Goal: Information Seeking & Learning: Learn about a topic

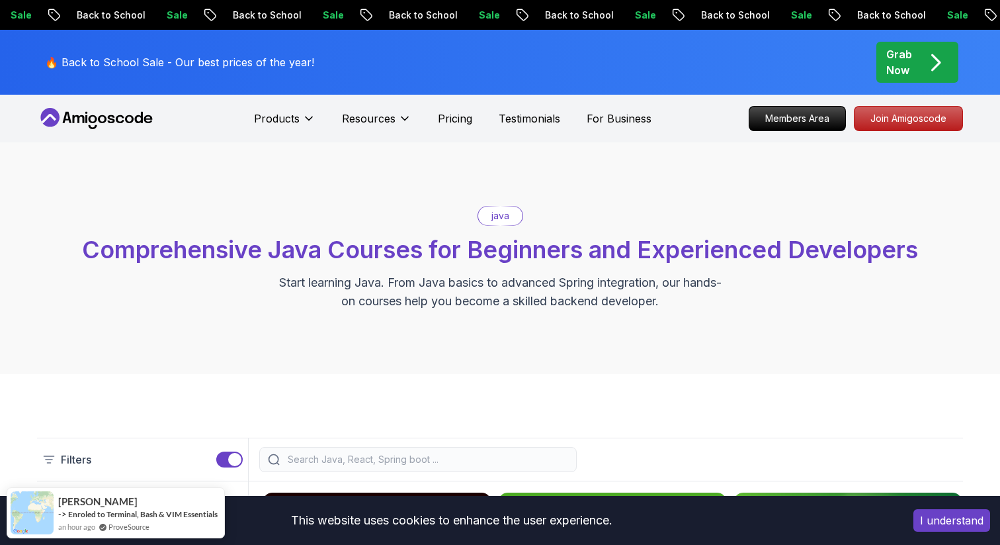
click at [504, 216] on p "java" at bounding box center [501, 215] width 18 height 13
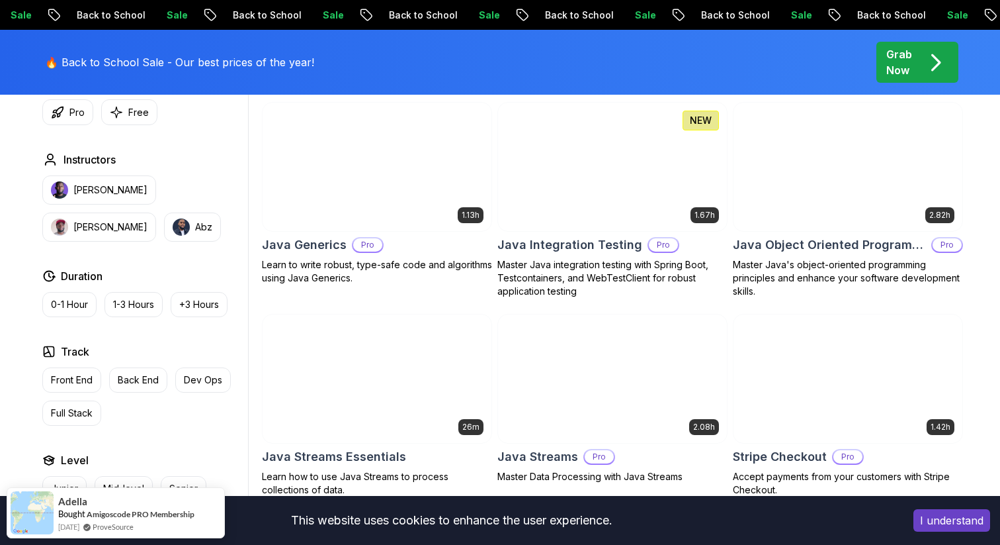
scroll to position [1184, 0]
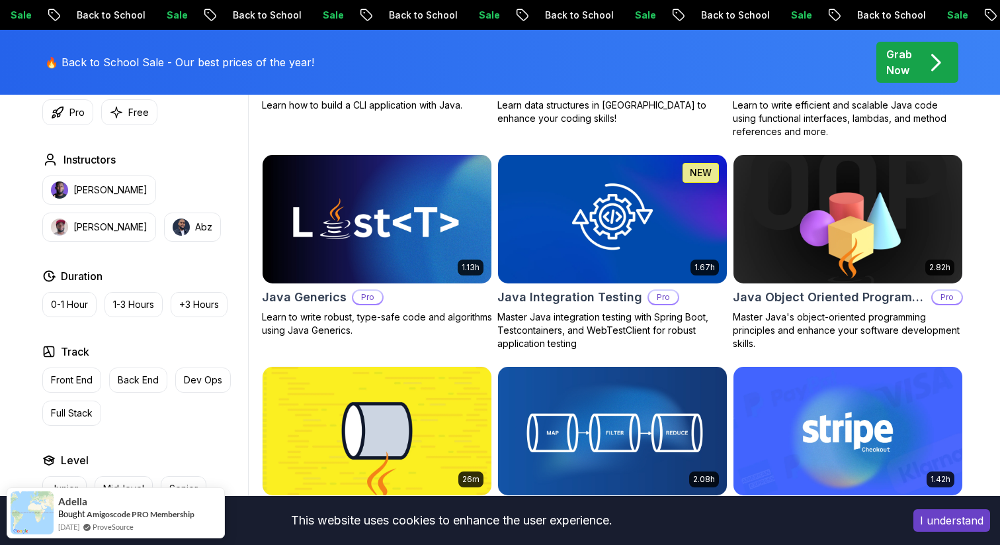
click at [839, 224] on img at bounding box center [848, 219] width 240 height 134
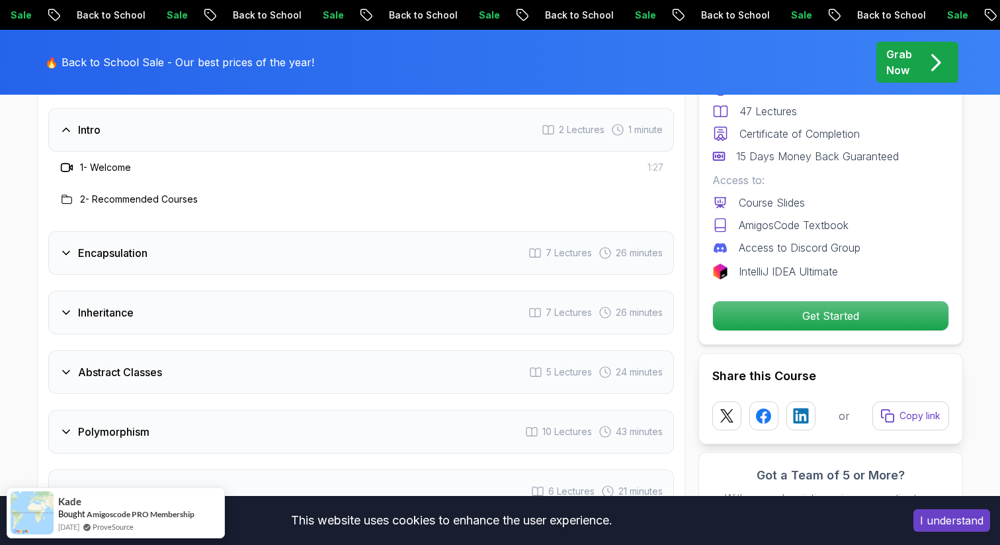
scroll to position [1789, 0]
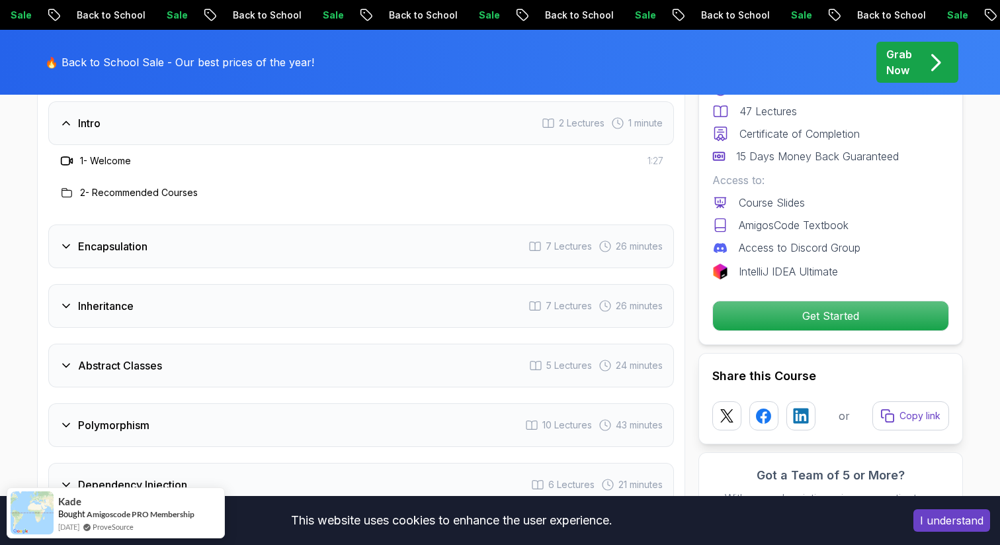
click at [186, 284] on div "Inheritance 7 Lectures 26 minutes" at bounding box center [361, 306] width 626 height 44
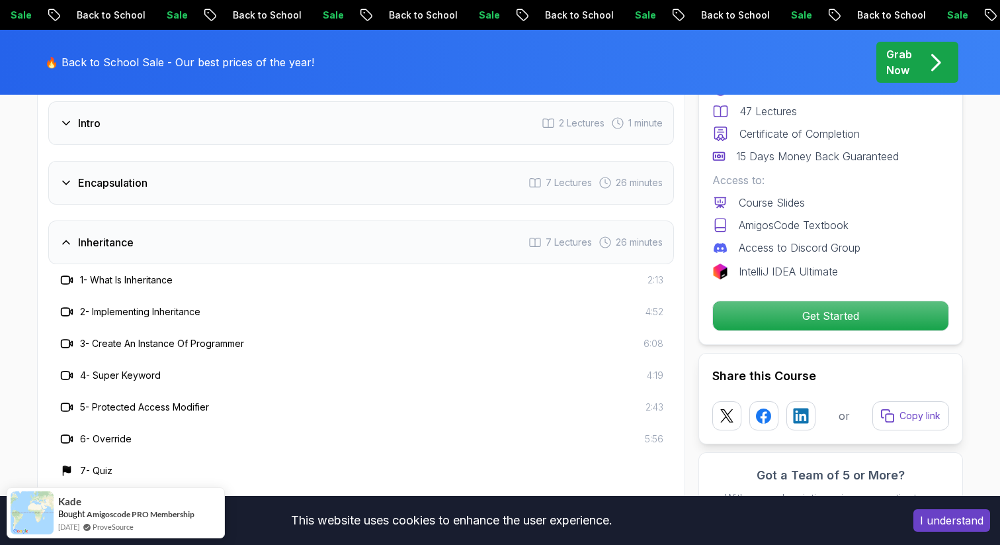
click at [116, 234] on h3 "Inheritance" at bounding box center [106, 242] width 56 height 16
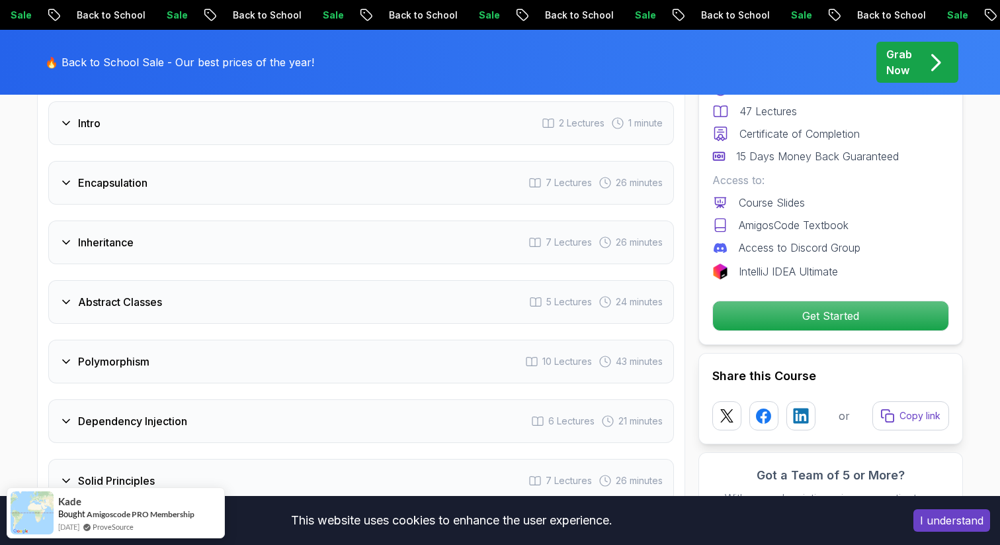
click at [114, 175] on h3 "Encapsulation" at bounding box center [112, 183] width 69 height 16
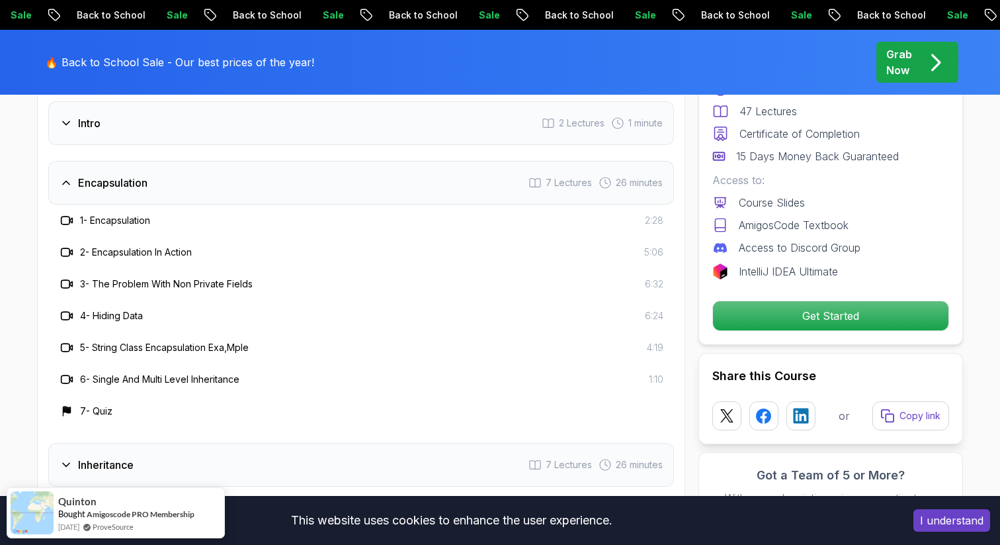
click at [114, 175] on h3 "Encapsulation" at bounding box center [112, 183] width 69 height 16
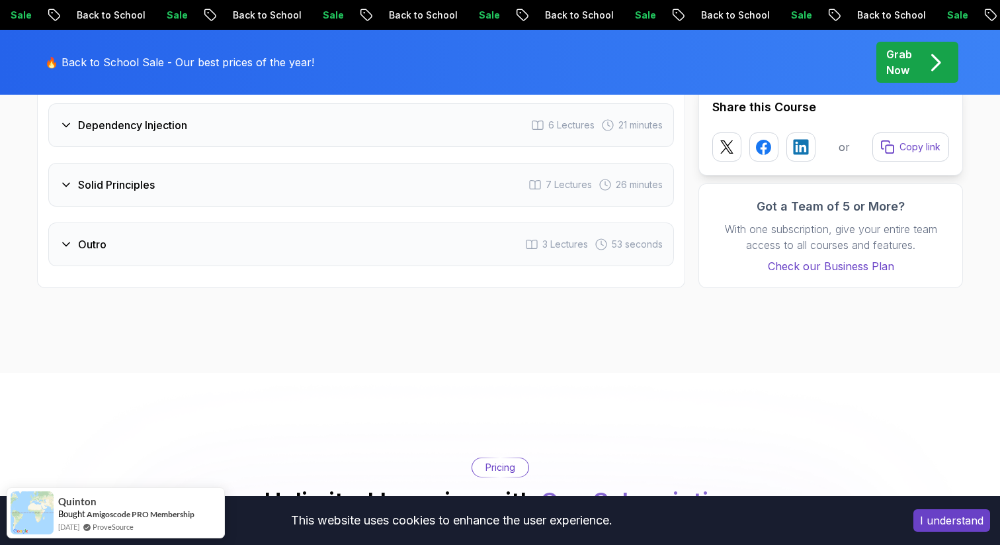
scroll to position [1893, 0]
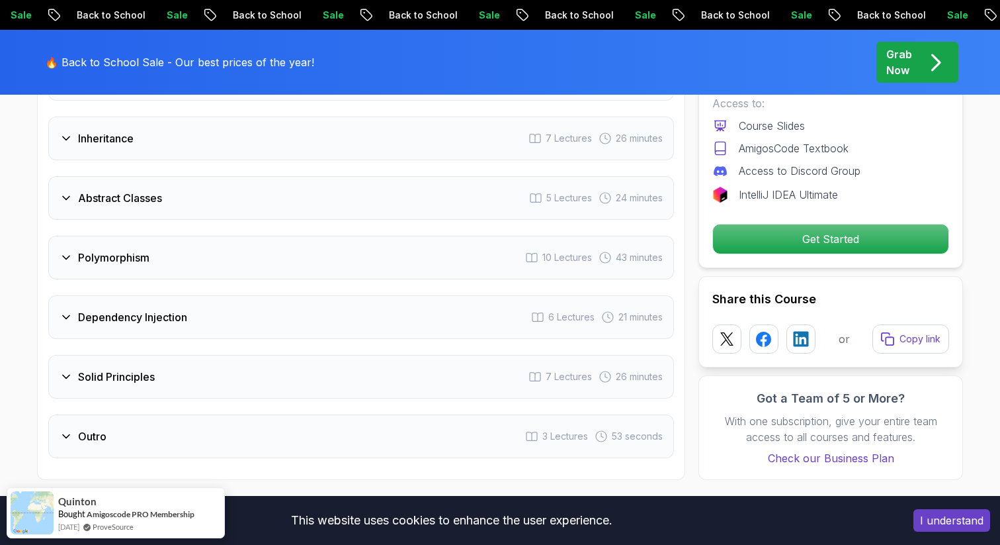
click at [139, 369] on h3 "Solid Principles" at bounding box center [116, 377] width 77 height 16
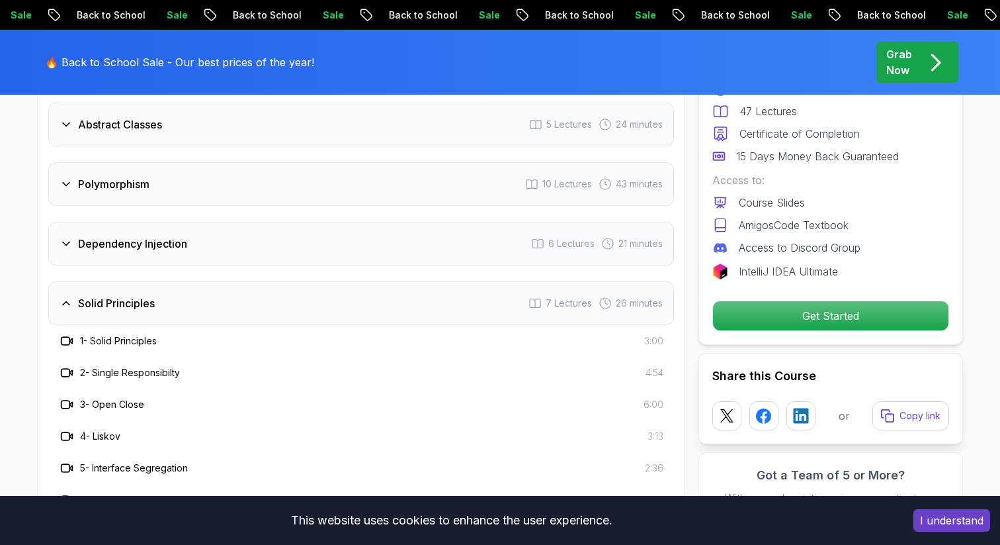
scroll to position [1966, 0]
click at [112, 282] on div "Solid Principles 7 Lectures 26 minutes" at bounding box center [361, 304] width 626 height 44
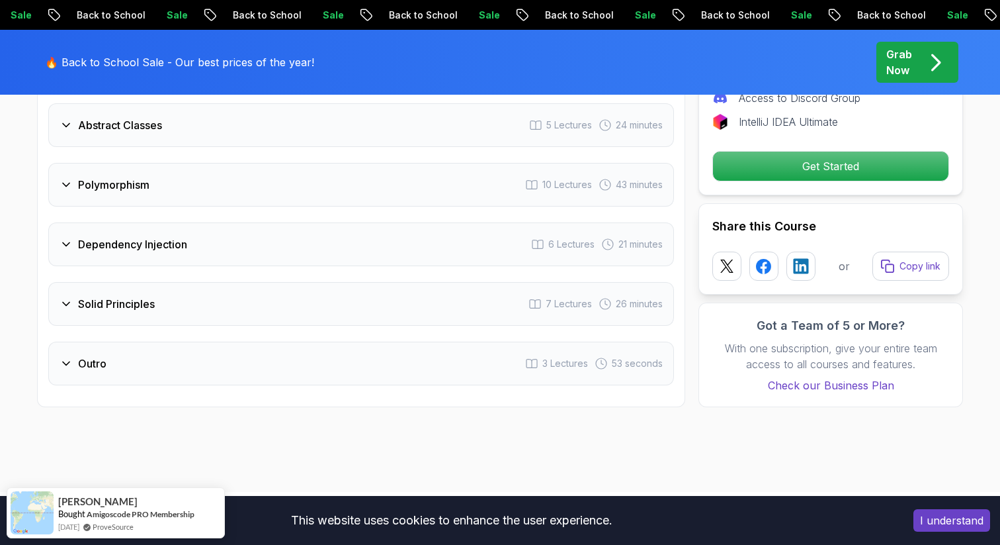
click at [124, 236] on h3 "Dependency Injection" at bounding box center [132, 244] width 109 height 16
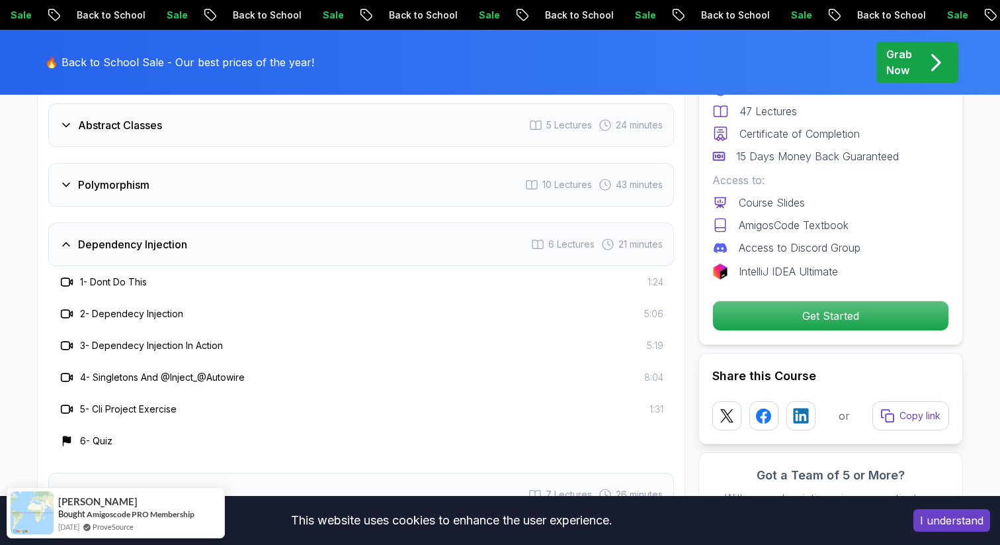
click at [124, 236] on h3 "Dependency Injection" at bounding box center [132, 244] width 109 height 16
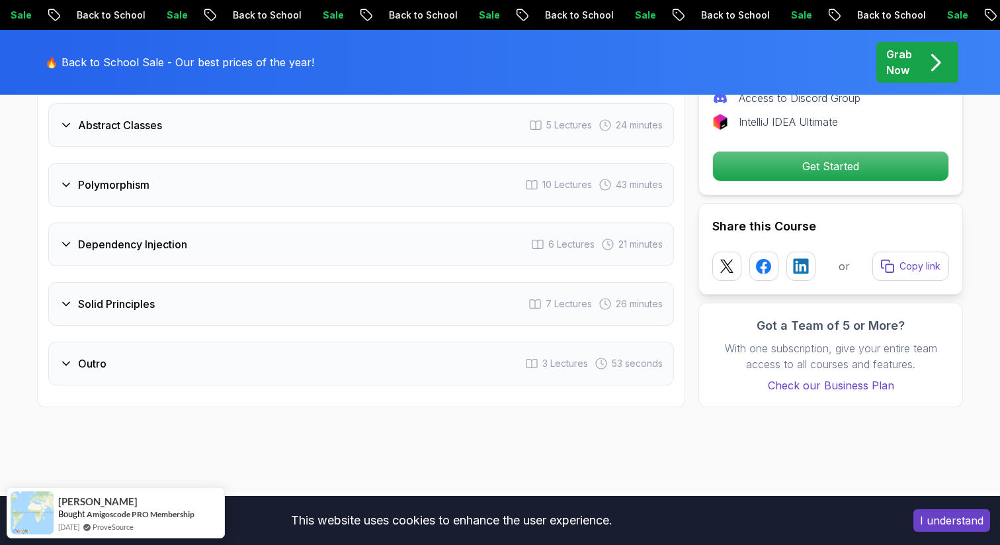
click at [124, 177] on h3 "Polymorphism" at bounding box center [113, 185] width 71 height 16
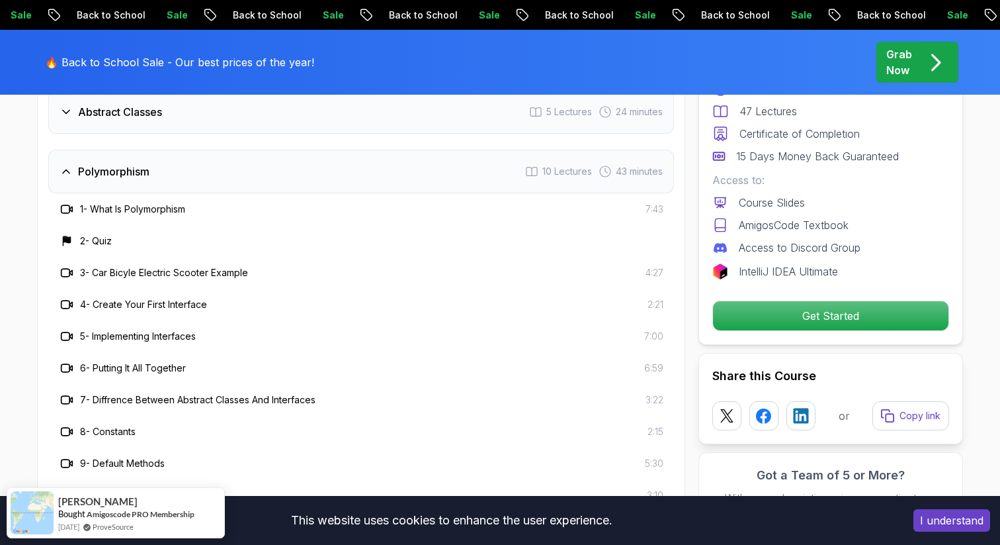
scroll to position [1972, 0]
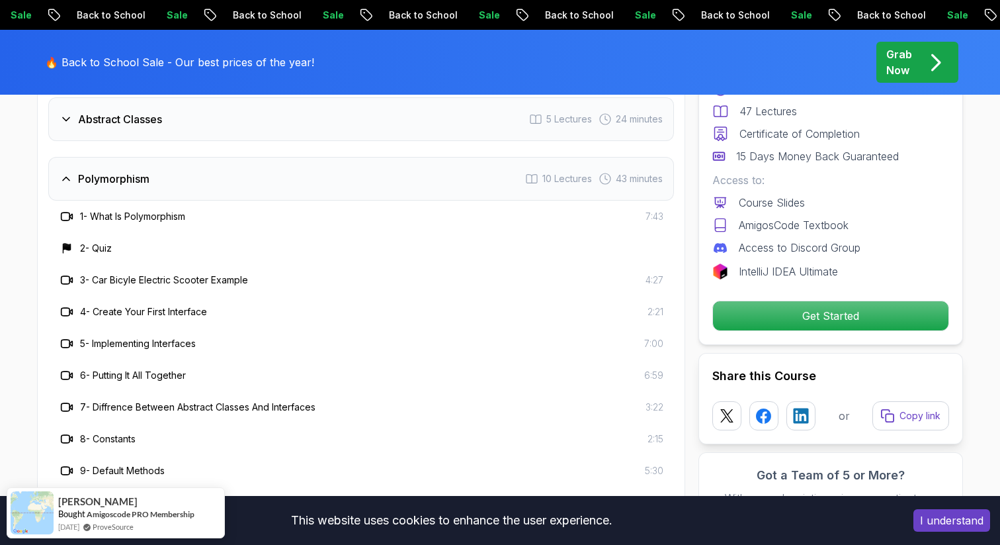
click at [133, 158] on div "Polymorphism 10 Lectures 43 minutes" at bounding box center [361, 179] width 626 height 44
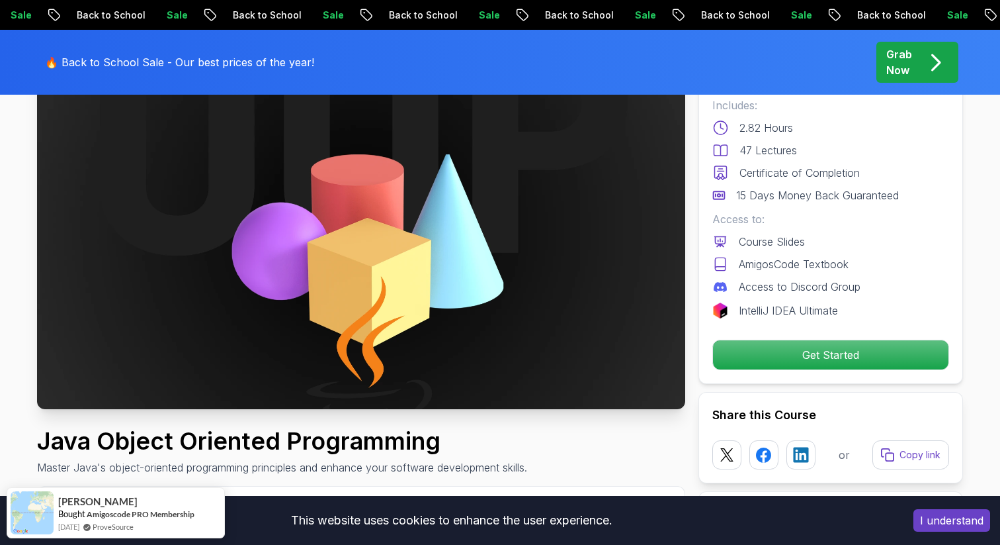
scroll to position [150, 0]
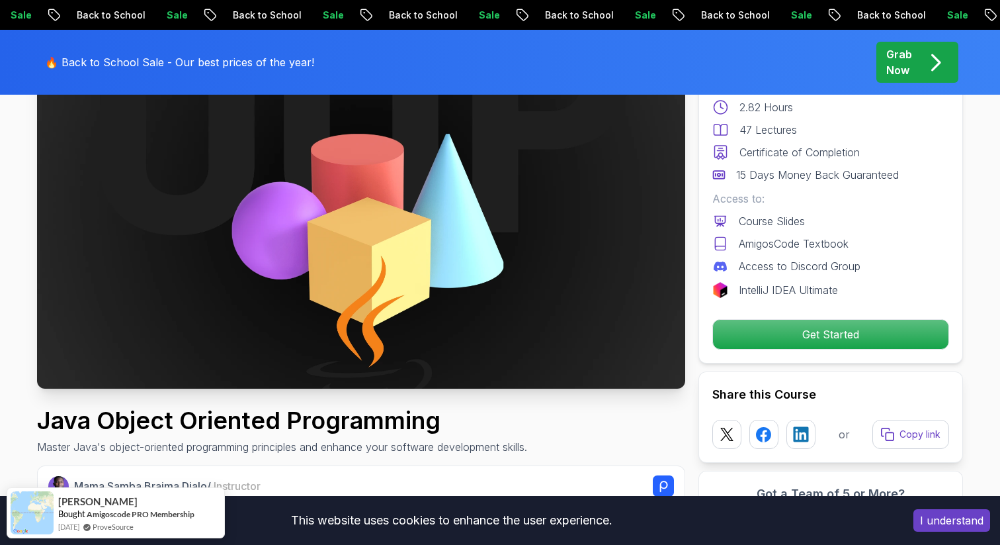
click at [788, 351] on div "Pro Course Includes: 2.82 Hours 47 Lectures Certificate of Completion 15 Days M…" at bounding box center [831, 193] width 265 height 339
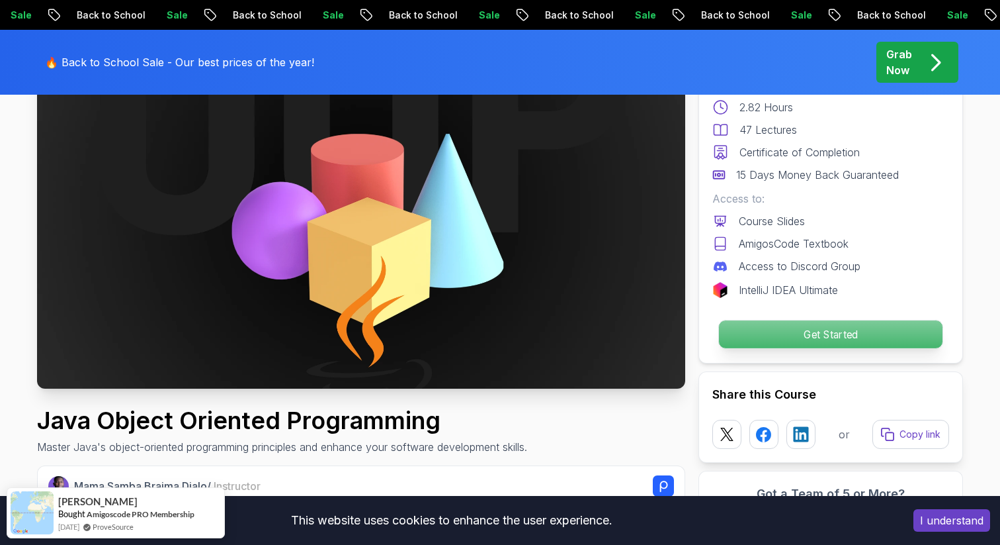
click at [791, 326] on p "Get Started" at bounding box center [831, 334] width 224 height 28
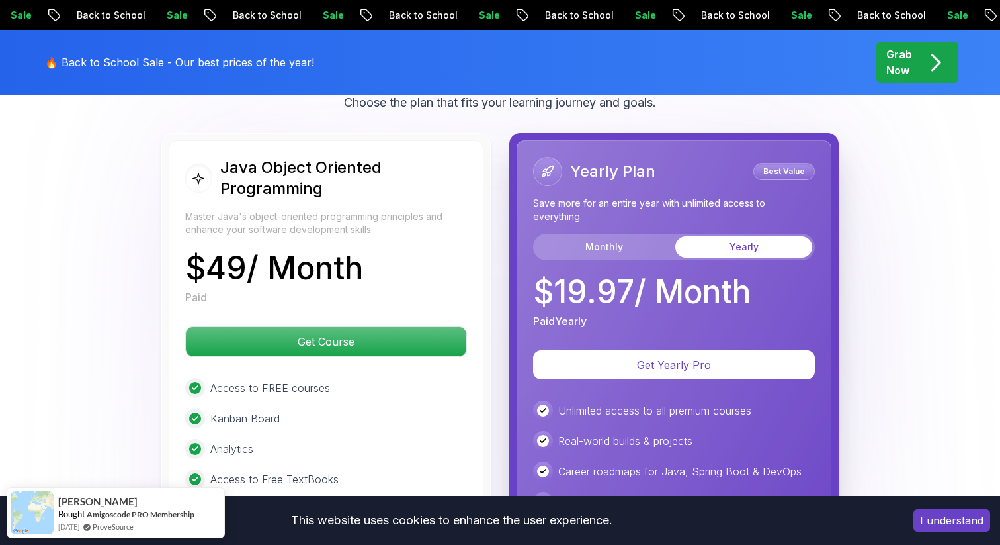
scroll to position [2526, 0]
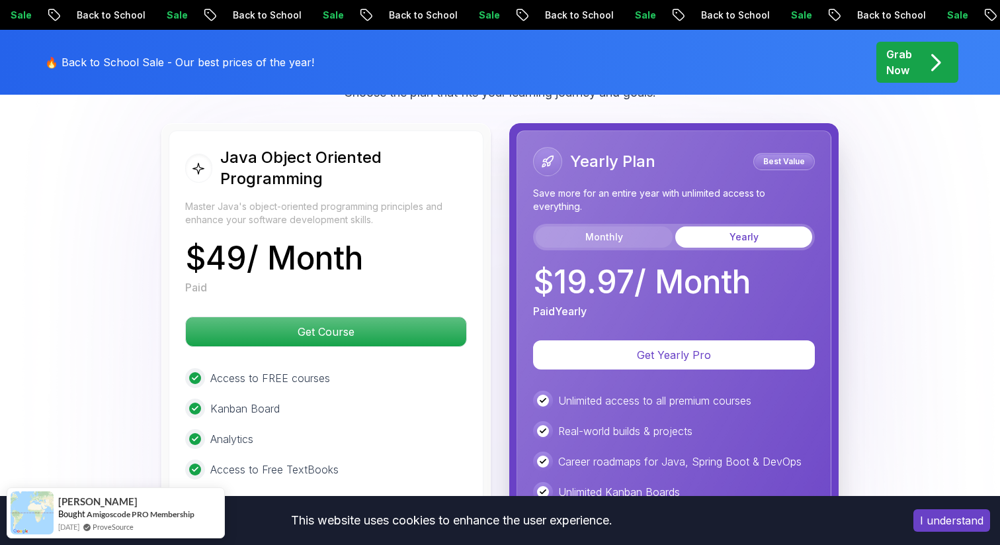
click at [611, 226] on button "Monthly" at bounding box center [604, 236] width 137 height 21
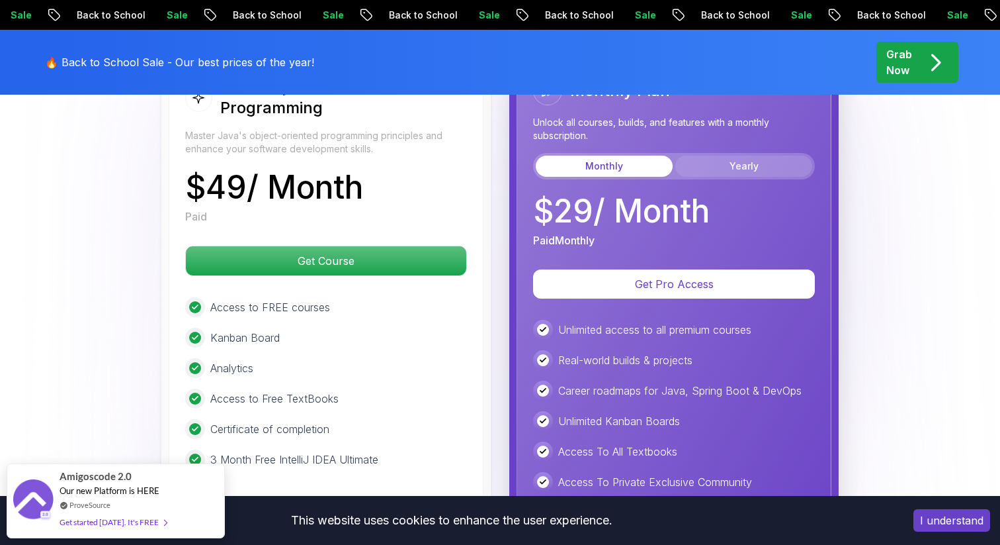
scroll to position [2596, 0]
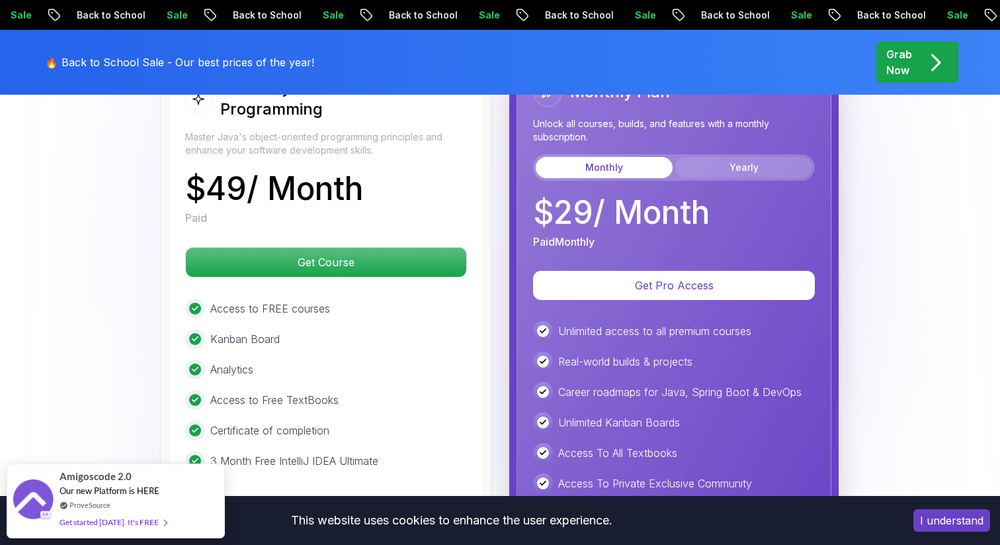
click at [734, 157] on button "Yearly" at bounding box center [744, 167] width 137 height 21
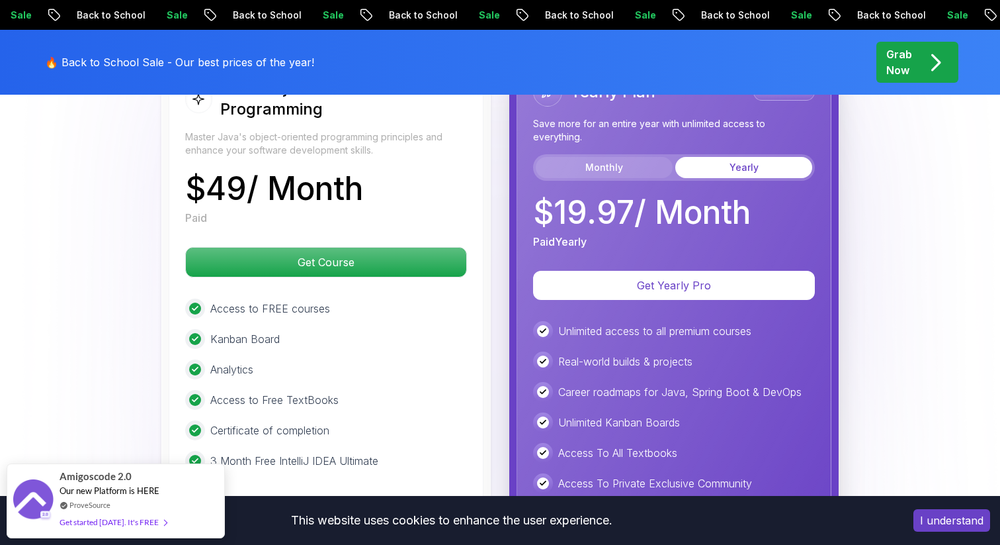
click at [592, 157] on button "Monthly" at bounding box center [604, 167] width 137 height 21
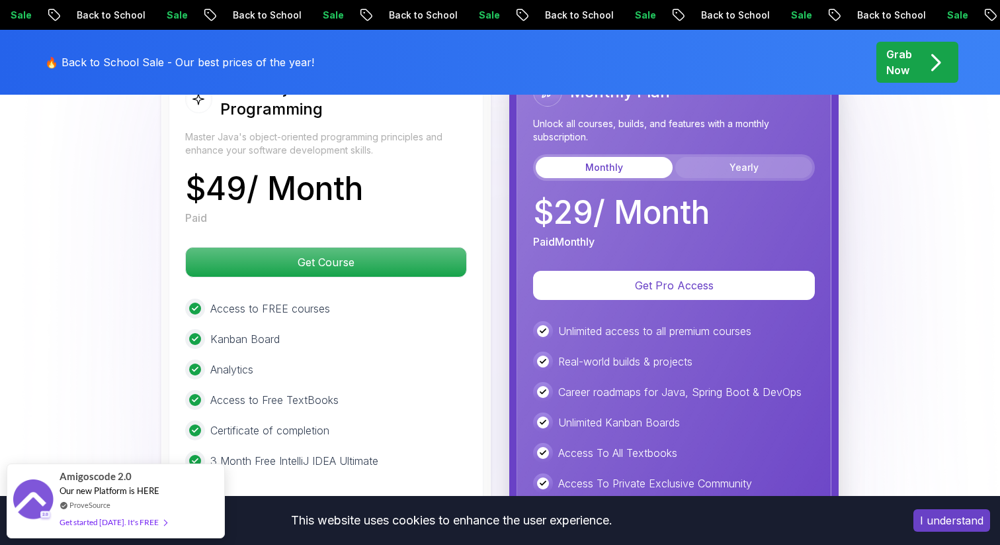
click at [693, 157] on button "Yearly" at bounding box center [744, 167] width 137 height 21
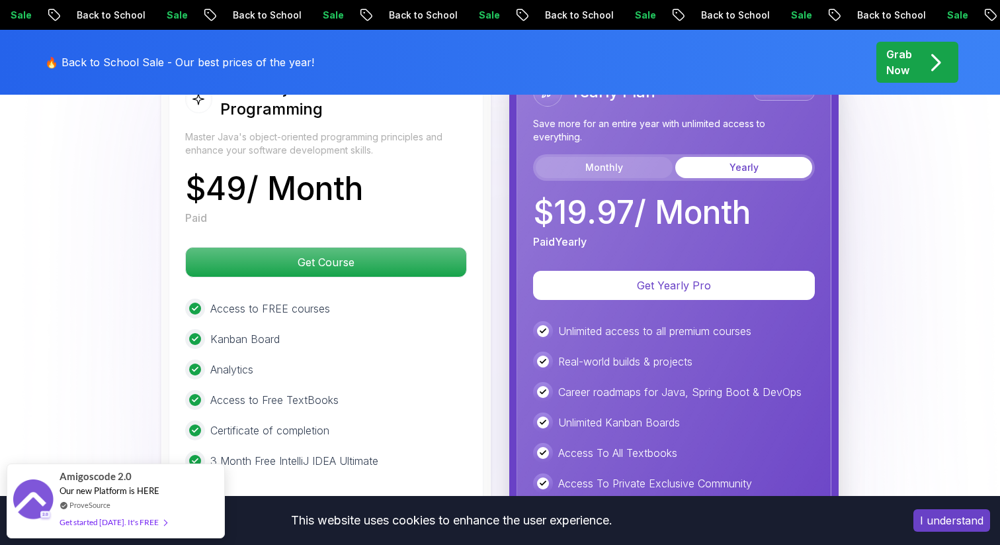
click at [618, 157] on button "Monthly" at bounding box center [604, 167] width 137 height 21
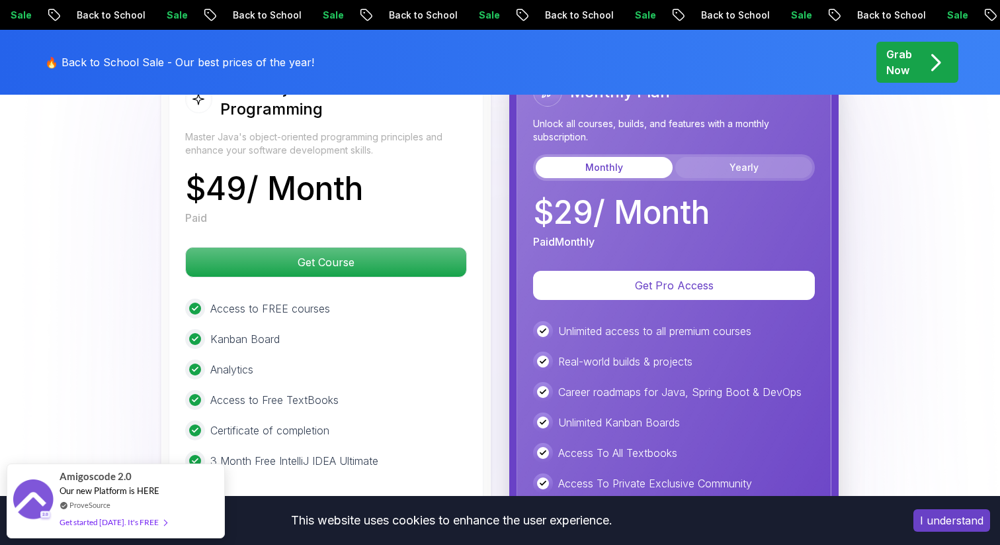
click at [727, 157] on button "Yearly" at bounding box center [744, 167] width 137 height 21
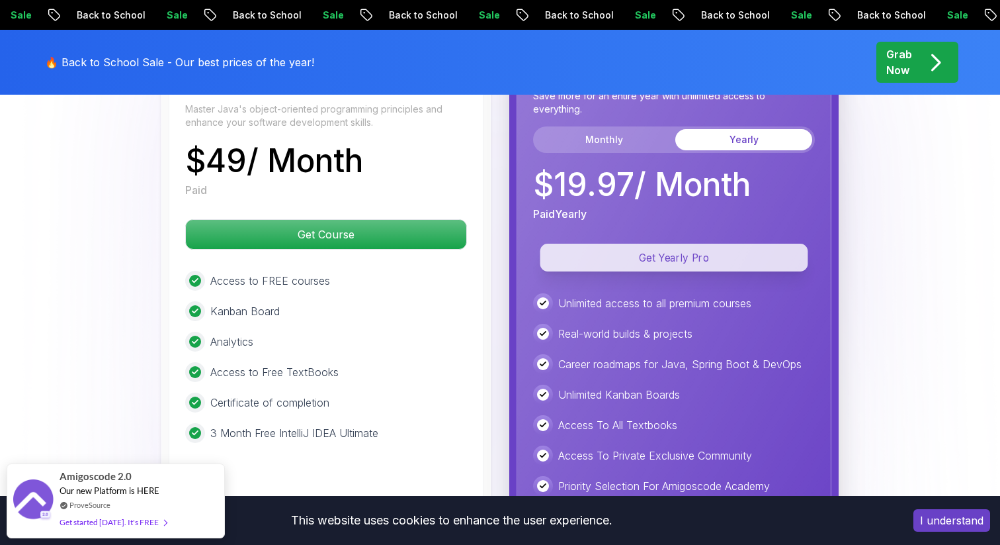
scroll to position [2622, 0]
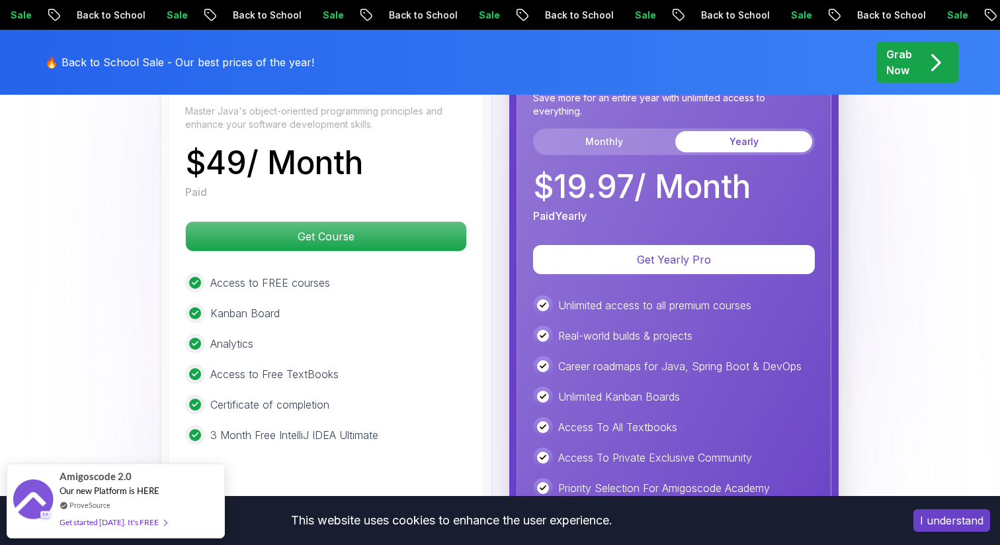
click at [630, 128] on div "Monthly Yearly" at bounding box center [674, 141] width 282 height 26
click at [630, 131] on button "Monthly" at bounding box center [604, 141] width 137 height 21
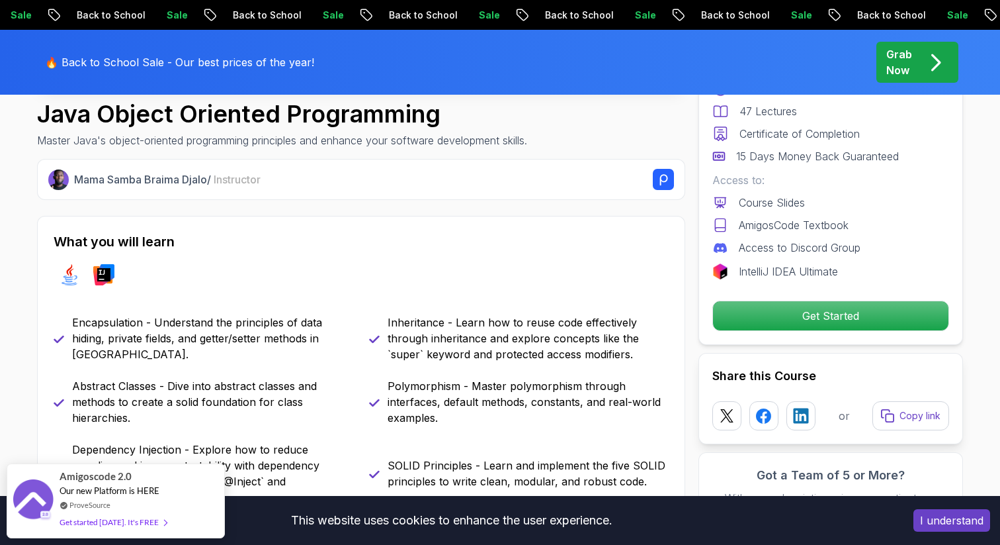
scroll to position [0, 0]
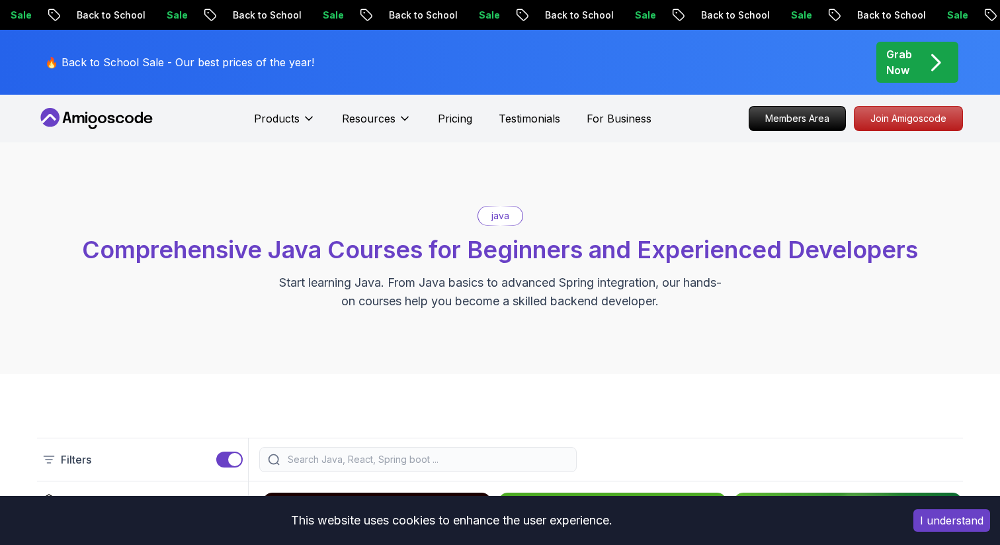
click at [622, 15] on div "Sale Back to School" at bounding box center [700, 15] width 156 height 14
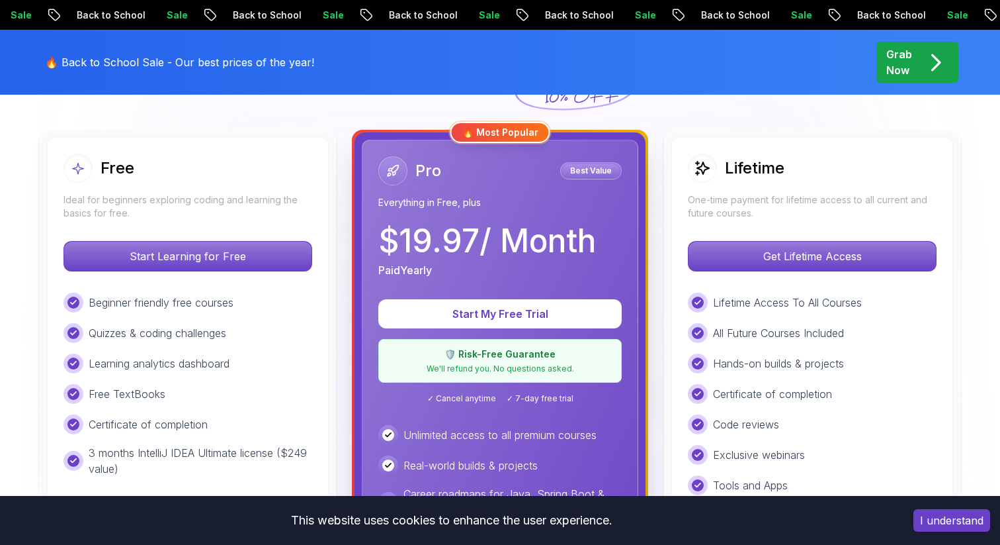
scroll to position [325, 0]
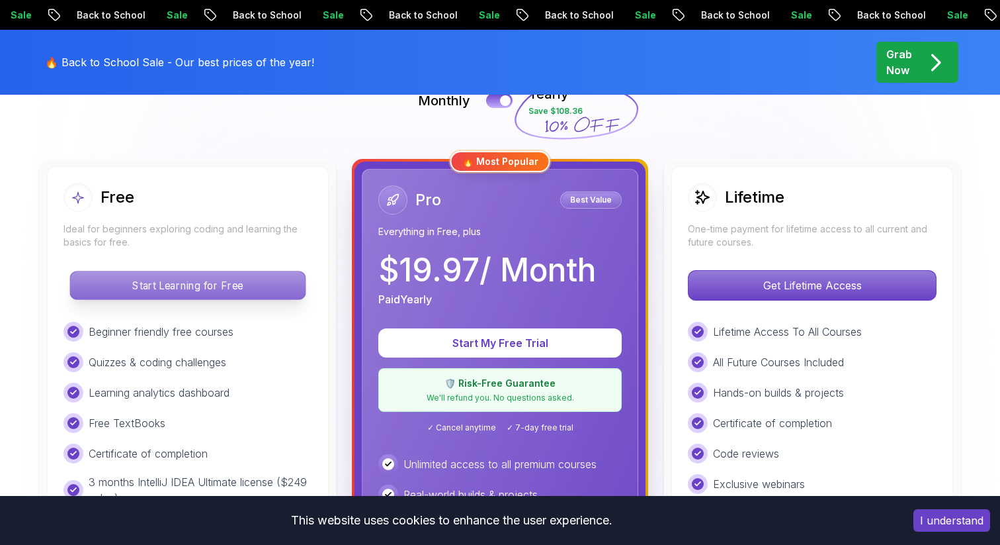
click at [212, 288] on p "Start Learning for Free" at bounding box center [187, 285] width 235 height 28
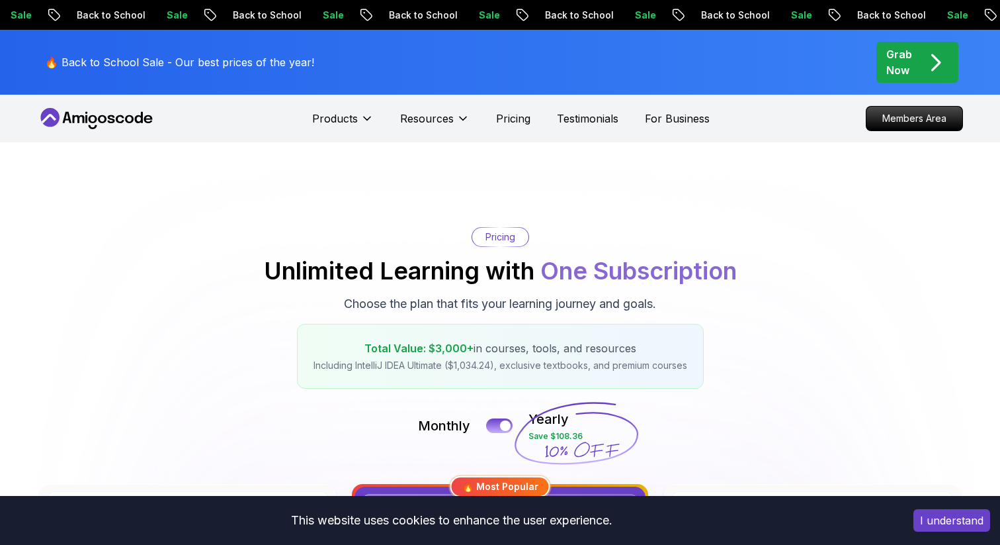
scroll to position [325, 0]
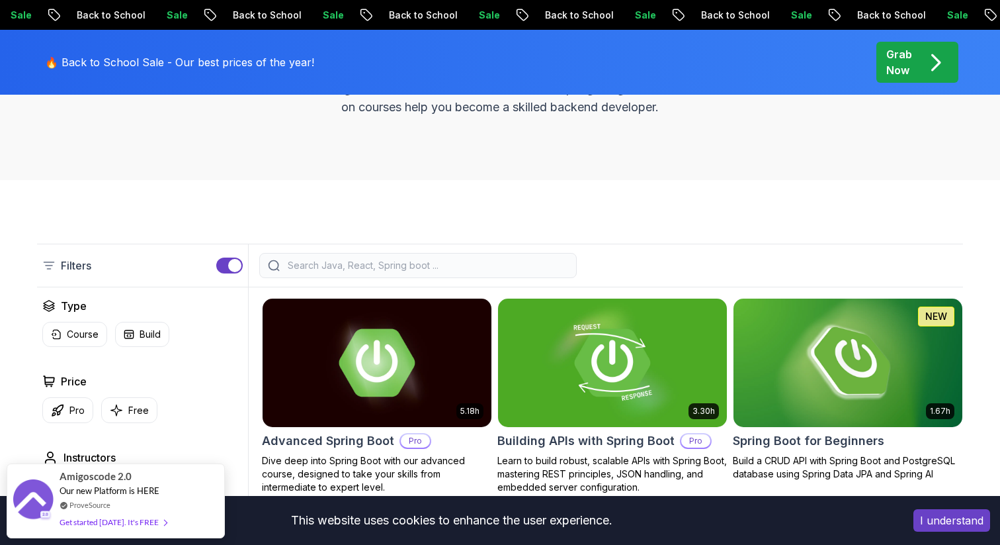
scroll to position [260, 0]
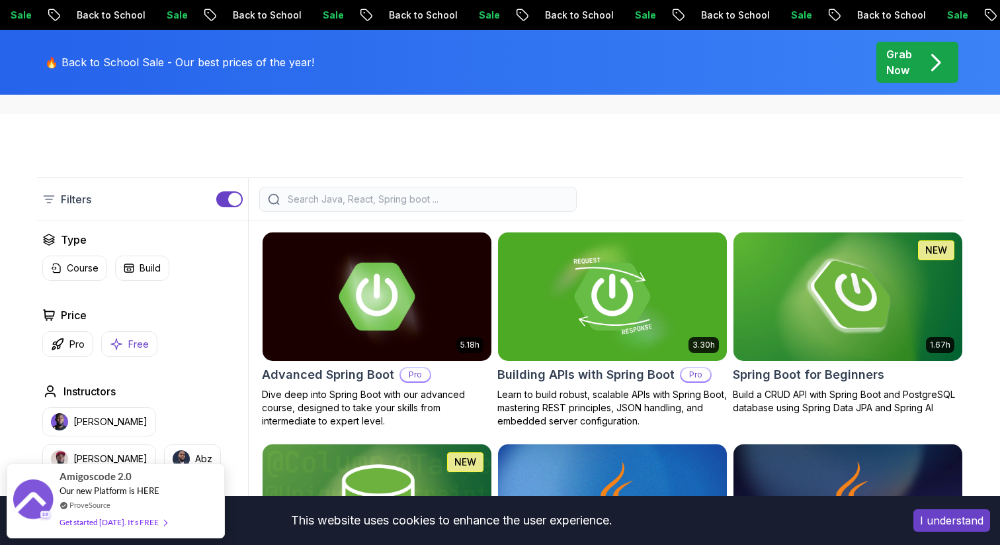
click at [142, 344] on p "Free" at bounding box center [138, 343] width 21 height 13
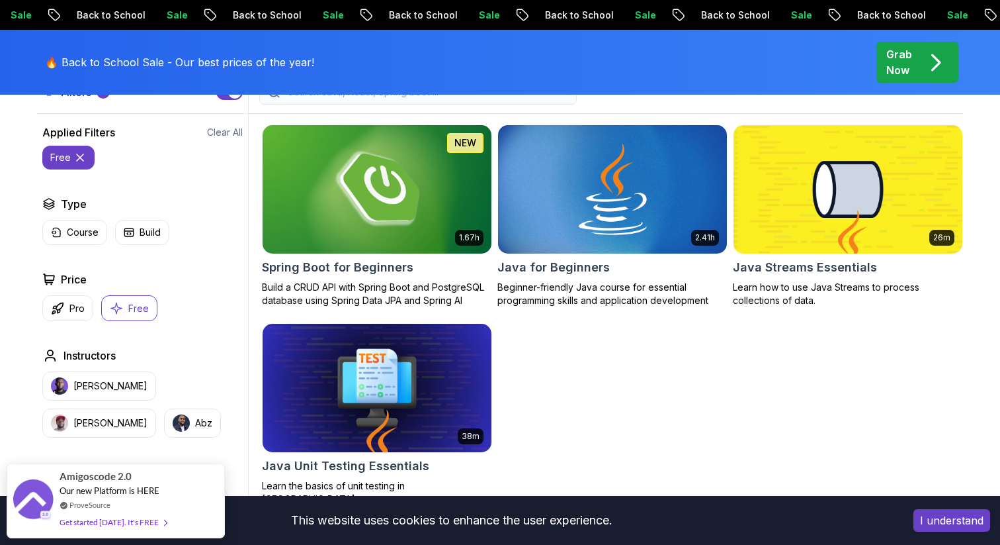
scroll to position [384, 0]
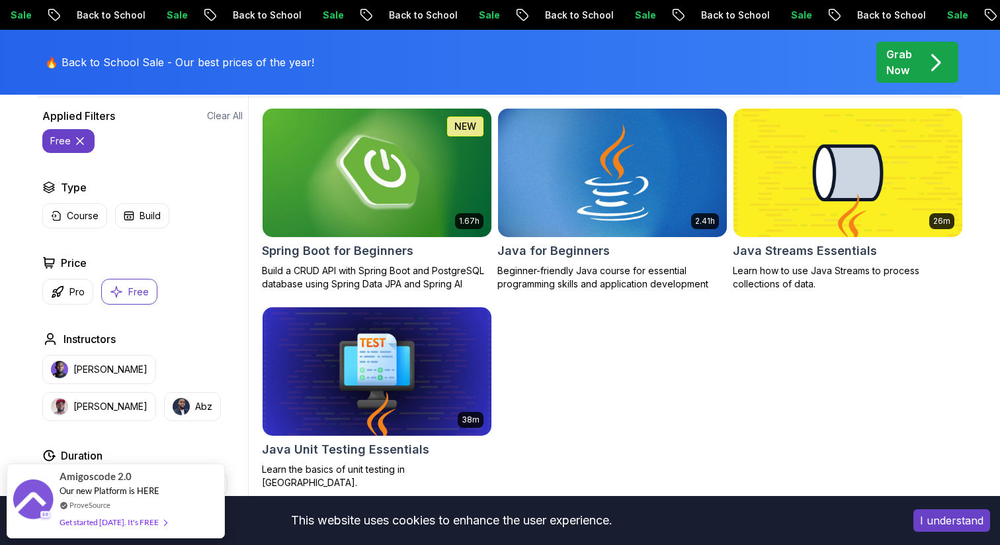
click at [549, 200] on img at bounding box center [612, 172] width 240 height 134
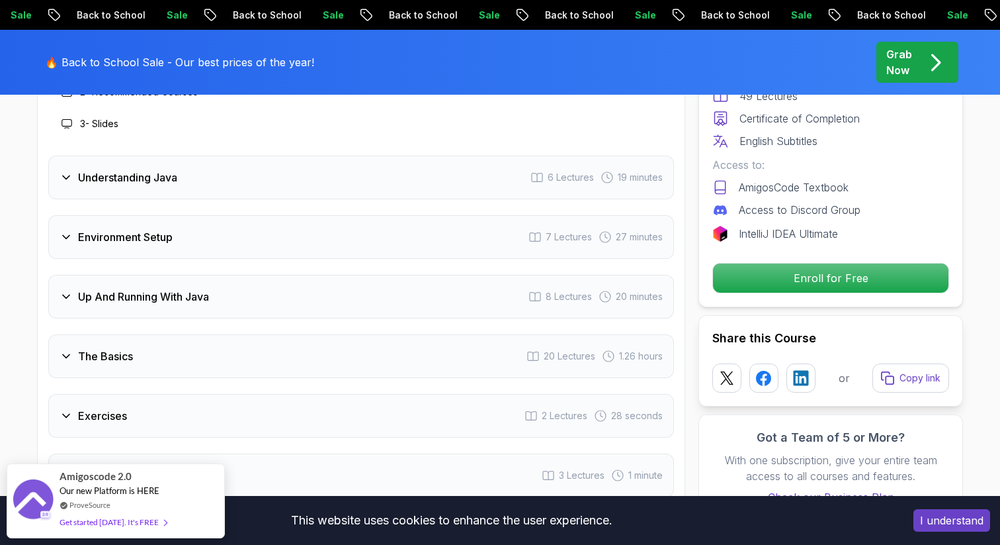
scroll to position [2092, 0]
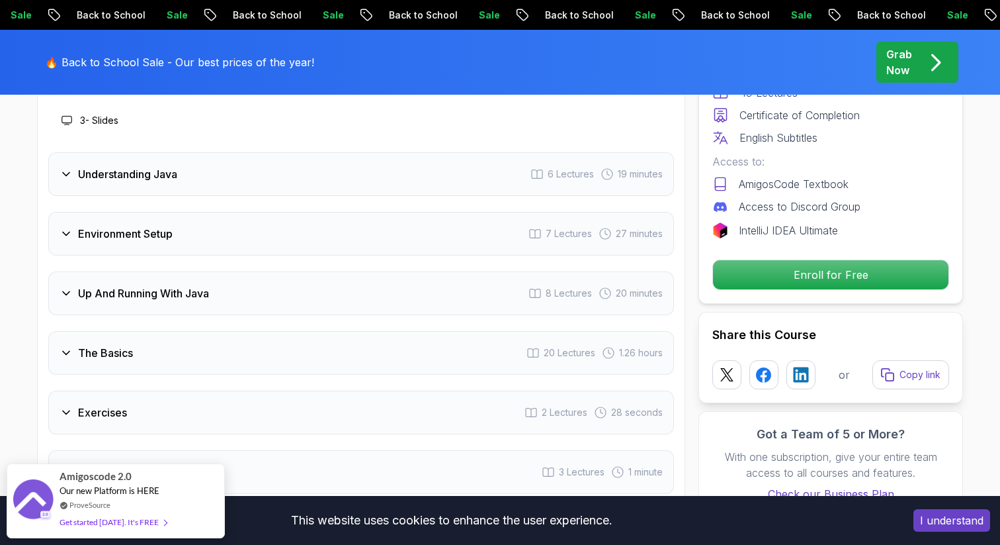
click at [269, 276] on div "Intro 3 Lectures 2 minutes 1 - Welcome 1:36 2 - Recommended Courses 3 - Slides …" at bounding box center [361, 245] width 626 height 496
click at [288, 331] on div "The Basics 20 Lectures 1.26 hours" at bounding box center [361, 353] width 626 height 44
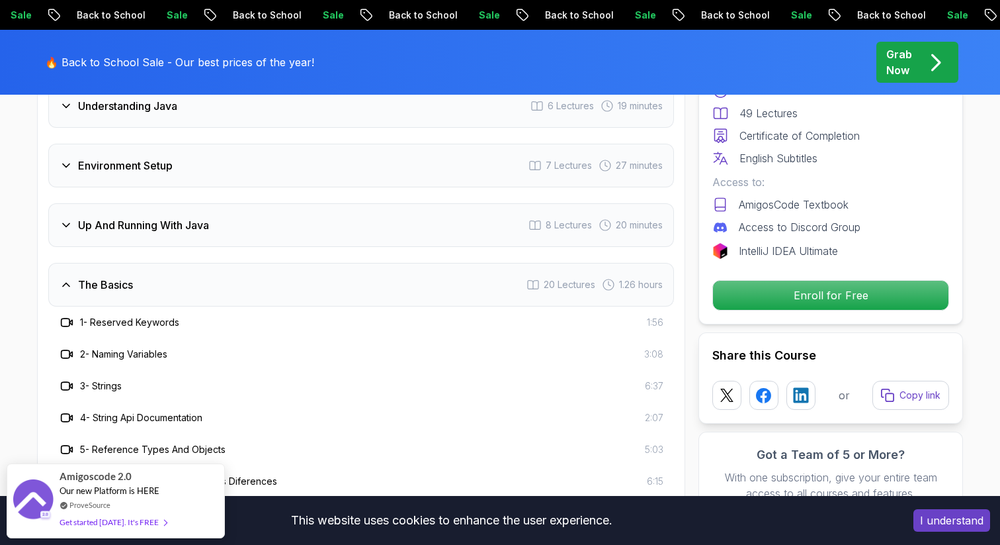
scroll to position [2062, 0]
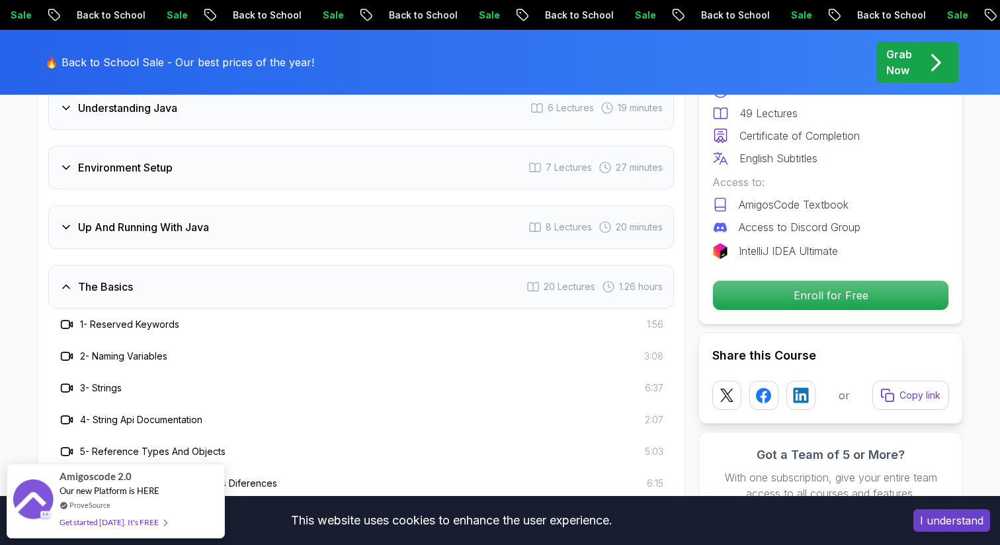
click at [218, 205] on div "Intro 3 Lectures 2 minutes Understanding Java 6 Lectures 19 minutes Environment…" at bounding box center [361, 544] width 626 height 1036
click at [225, 265] on div "The Basics 20 Lectures 1.26 hours" at bounding box center [361, 287] width 626 height 44
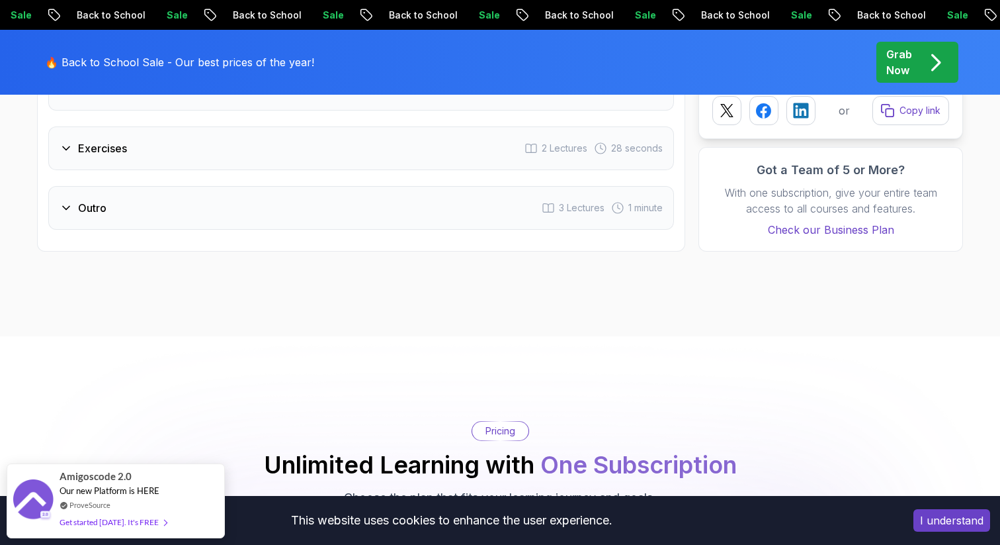
scroll to position [2273, 0]
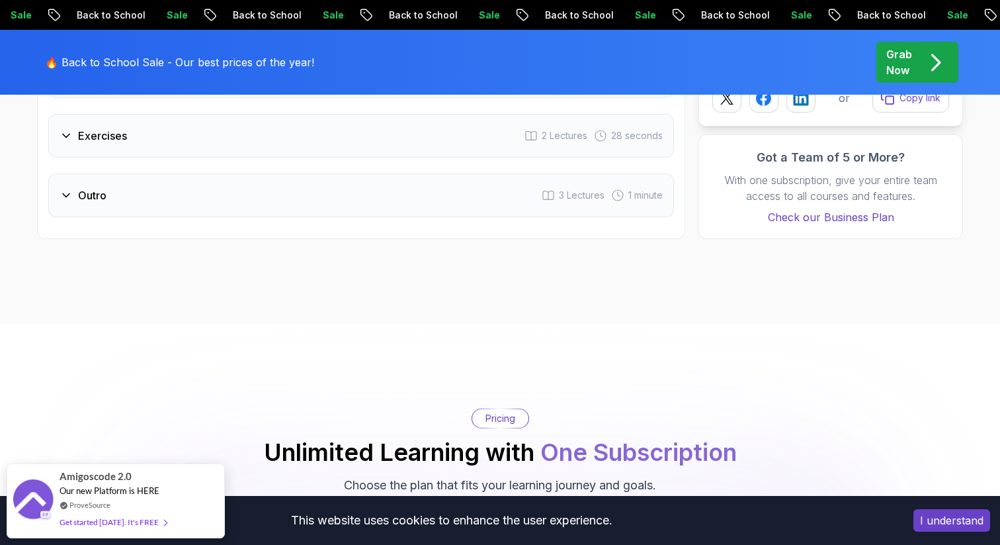
click at [172, 173] on div "Outro 3 Lectures 1 minute" at bounding box center [361, 195] width 626 height 44
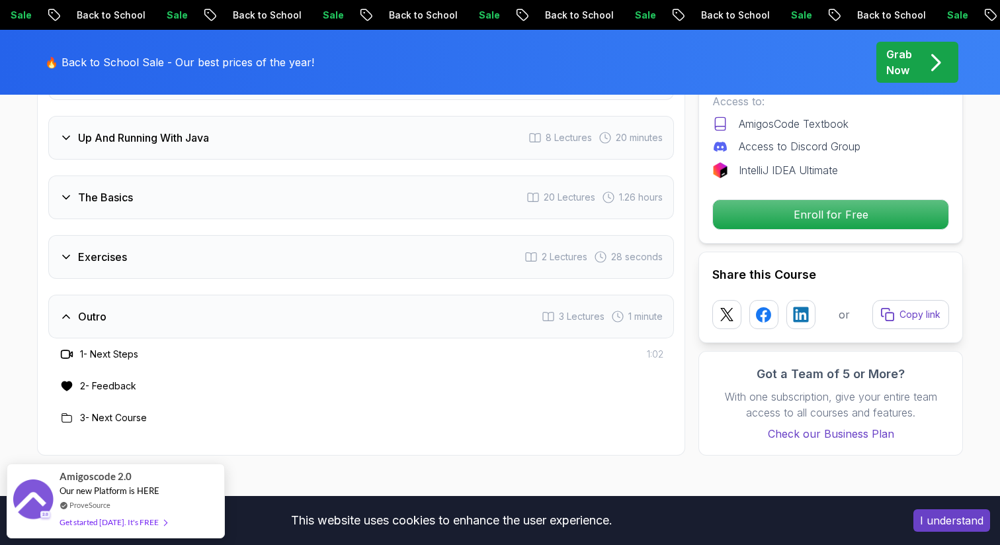
scroll to position [2141, 0]
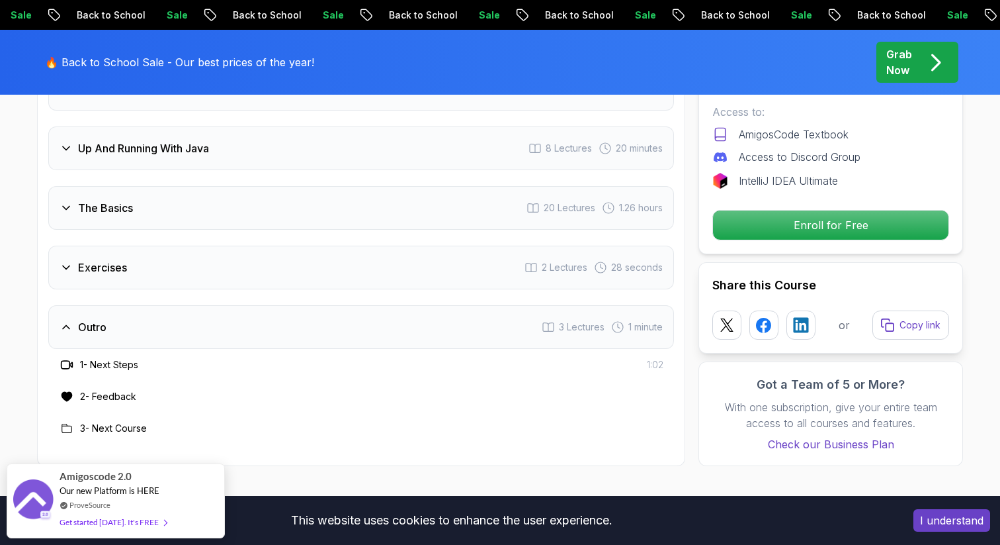
click at [183, 245] on div "Exercises 2 Lectures 28 seconds" at bounding box center [361, 267] width 626 height 44
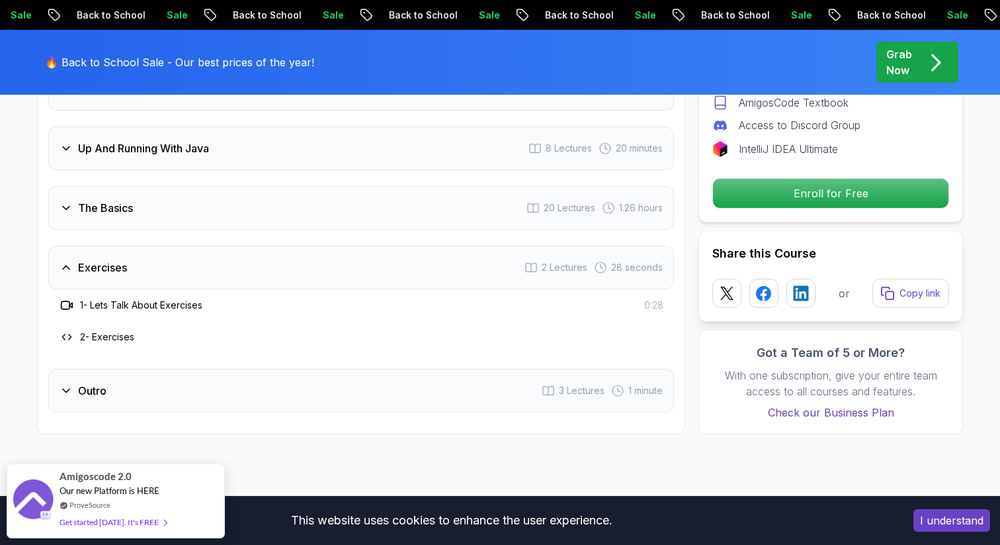
click at [109, 330] on h3 "2 - Exercises" at bounding box center [107, 336] width 54 height 13
click at [112, 330] on h3 "2 - Exercises" at bounding box center [107, 336] width 54 height 13
click at [71, 331] on icon at bounding box center [67, 336] width 11 height 11
click at [131, 186] on div "The Basics 20 Lectures 1.26 hours" at bounding box center [361, 208] width 626 height 44
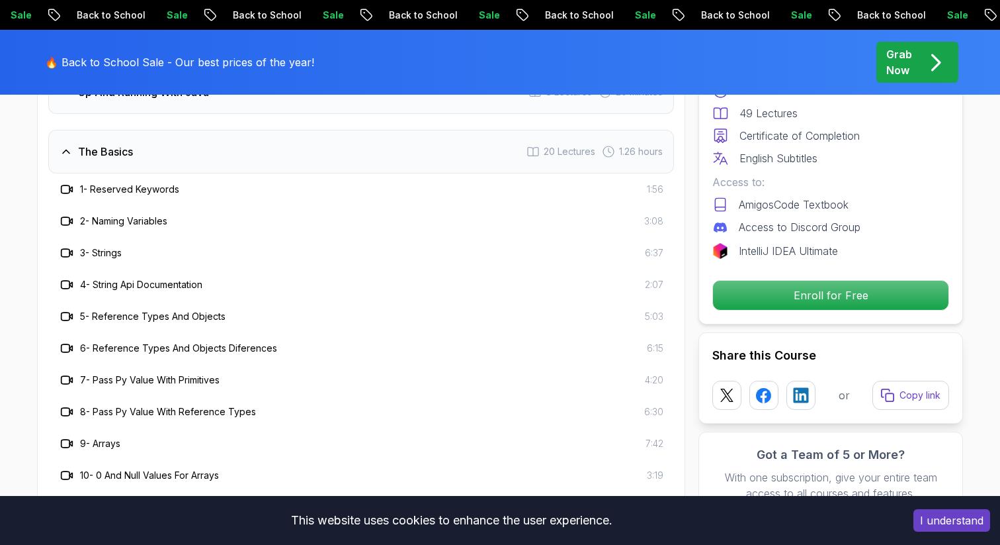
scroll to position [2059, 0]
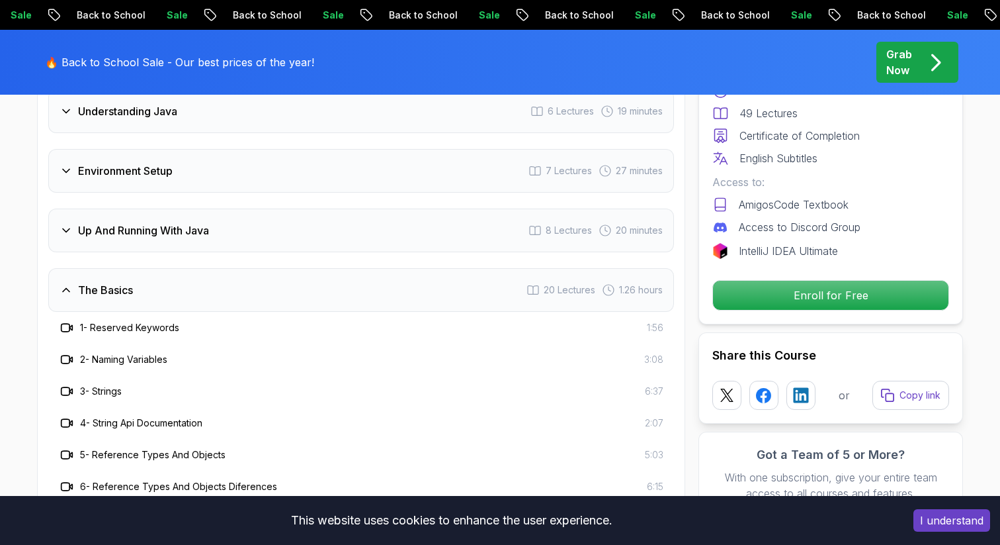
click at [131, 222] on h3 "Up And Running With Java" at bounding box center [143, 230] width 131 height 16
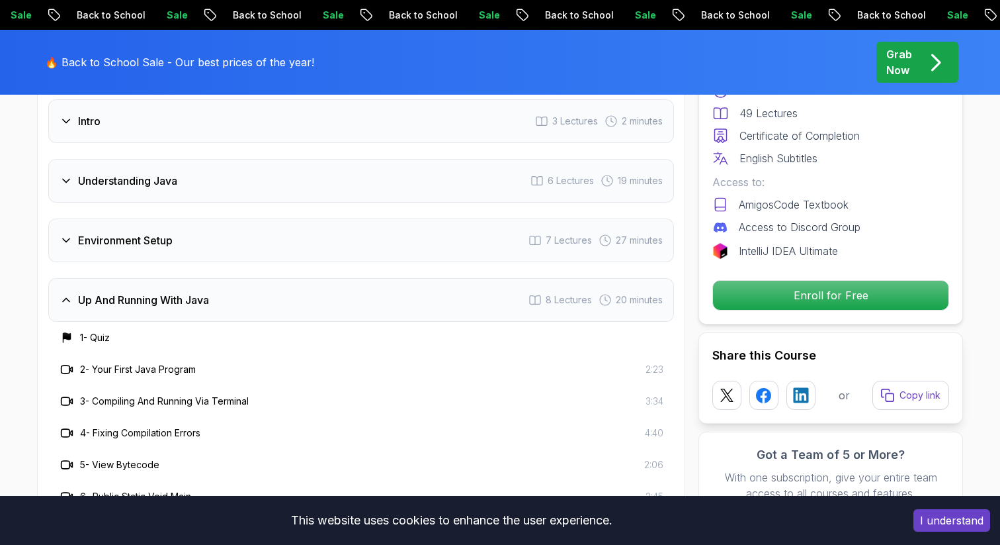
scroll to position [1982, 0]
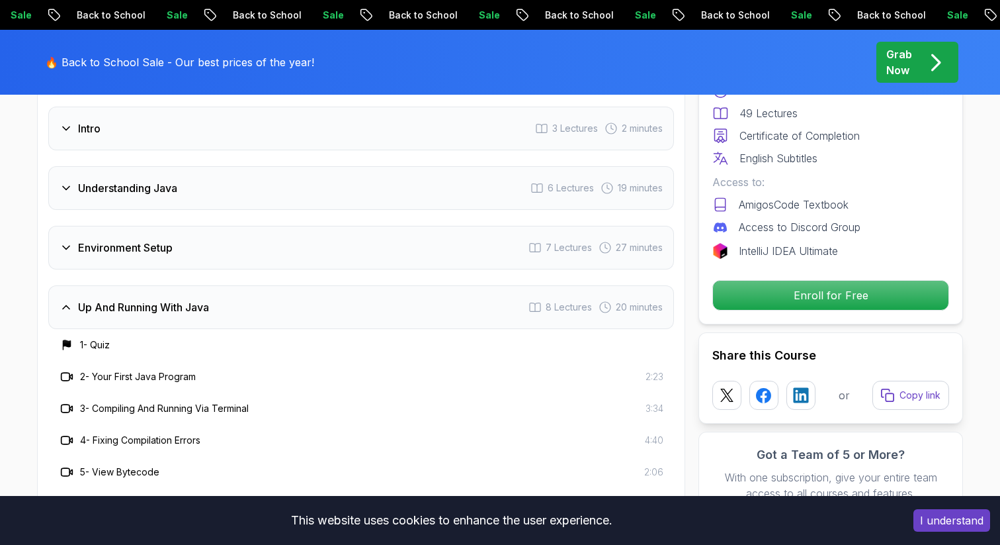
click at [131, 226] on div "Environment Setup 7 Lectures 27 minutes" at bounding box center [361, 248] width 626 height 44
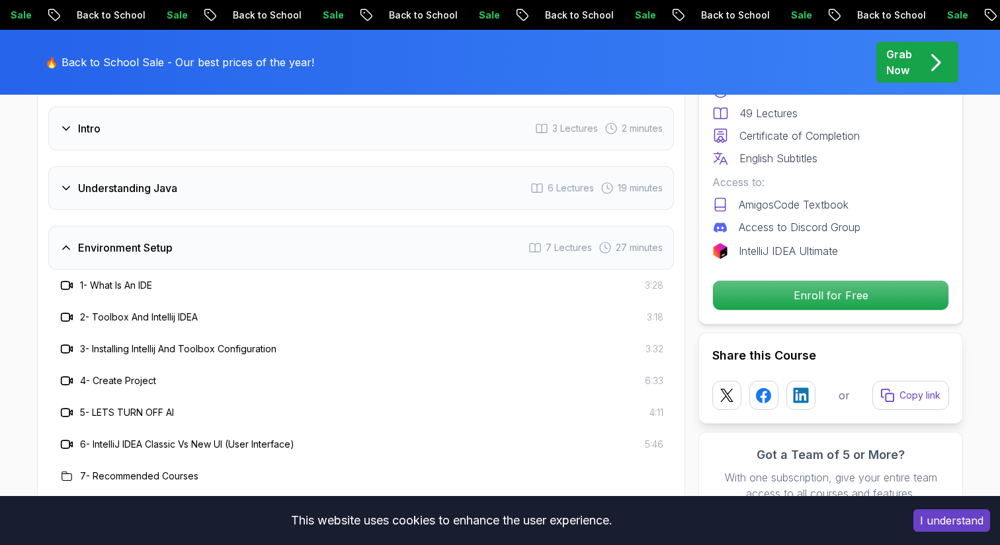
click at [112, 406] on h3 "5 - LETS TURN OFF AI" at bounding box center [127, 412] width 94 height 13
click at [90, 406] on h3 "5 - LETS TURN OFF AI" at bounding box center [127, 412] width 94 height 13
click at [177, 180] on h3 "Understanding Java" at bounding box center [127, 188] width 99 height 16
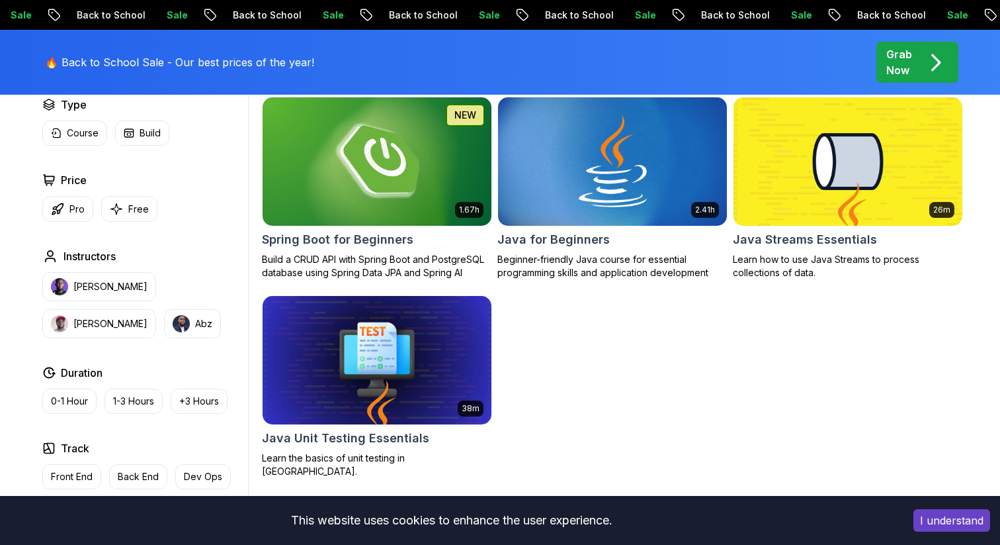
scroll to position [396, 0]
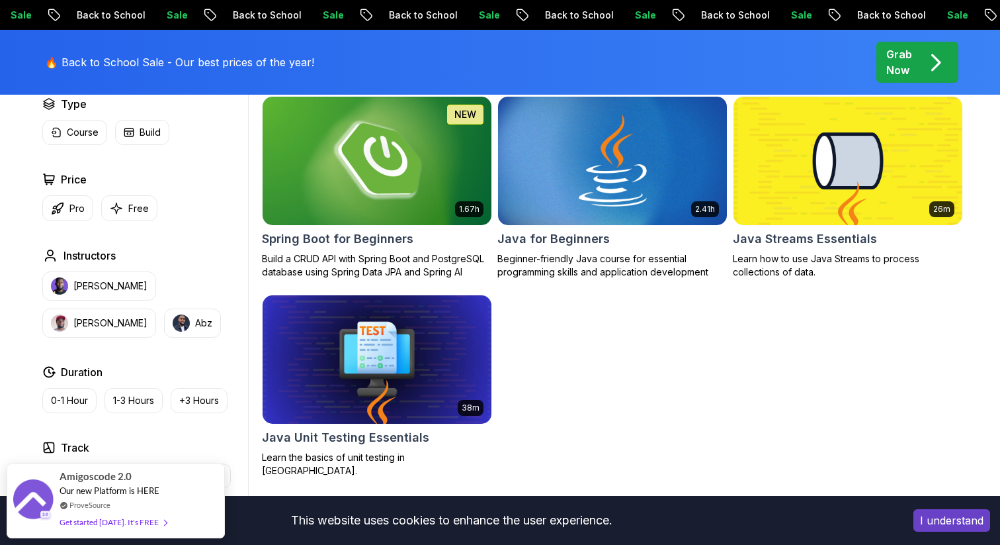
click at [382, 161] on img at bounding box center [377, 160] width 240 height 134
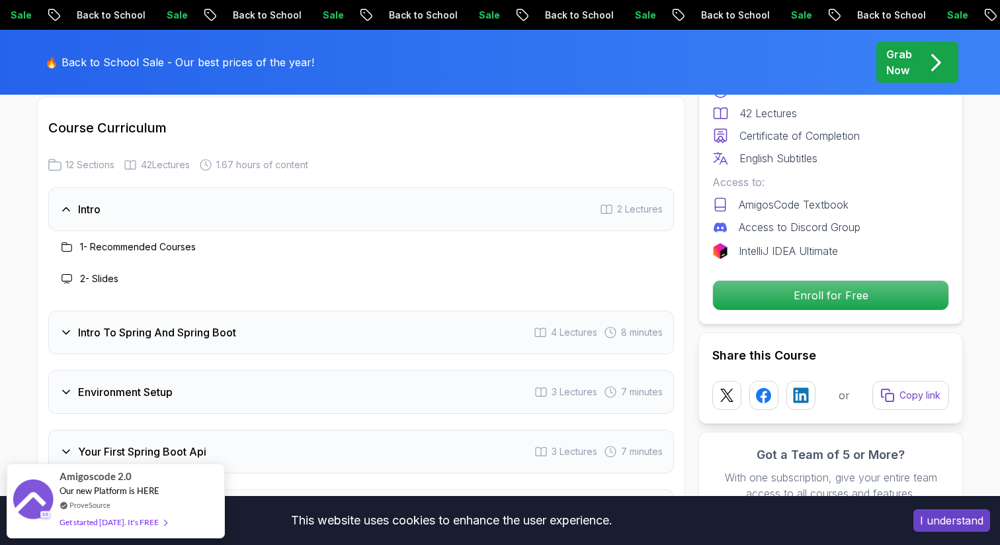
scroll to position [1653, 0]
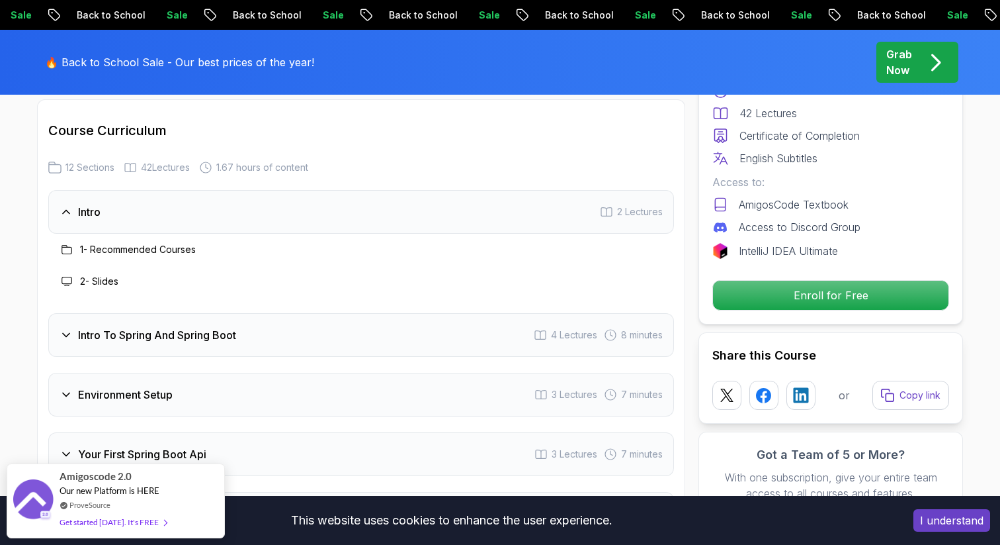
click at [224, 327] on h3 "Intro To Spring And Spring Boot" at bounding box center [157, 335] width 158 height 16
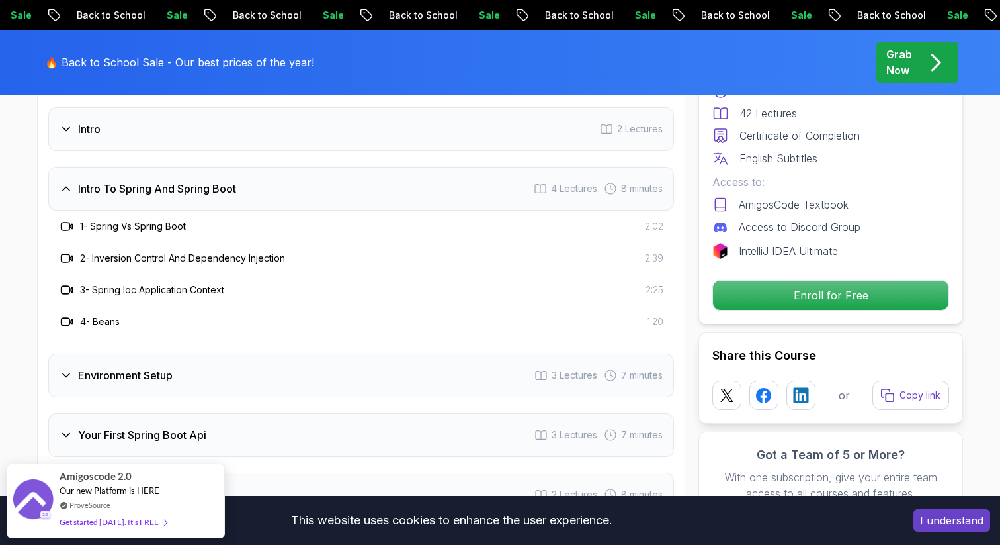
click at [226, 353] on div "Environment Setup 3 Lectures 7 minutes" at bounding box center [361, 375] width 626 height 44
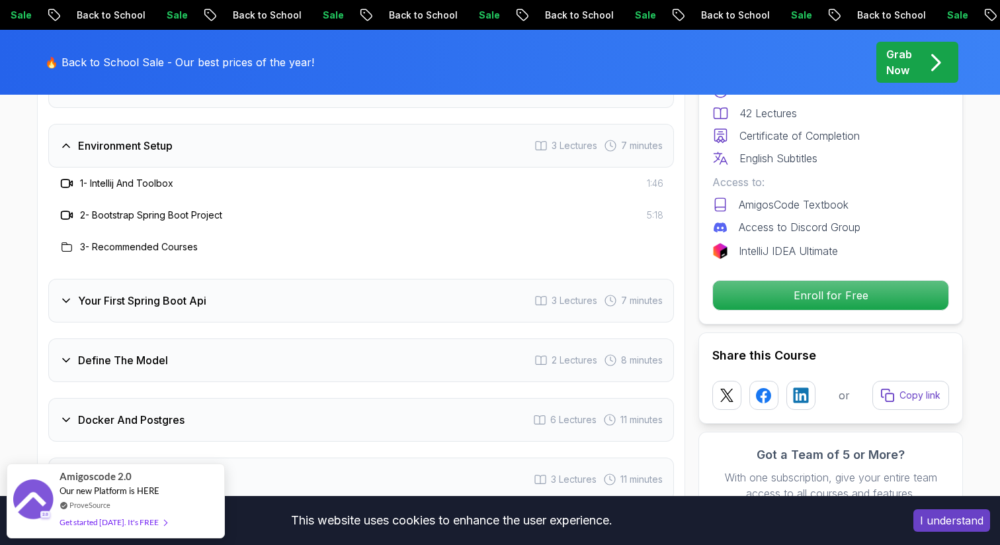
scroll to position [1835, 0]
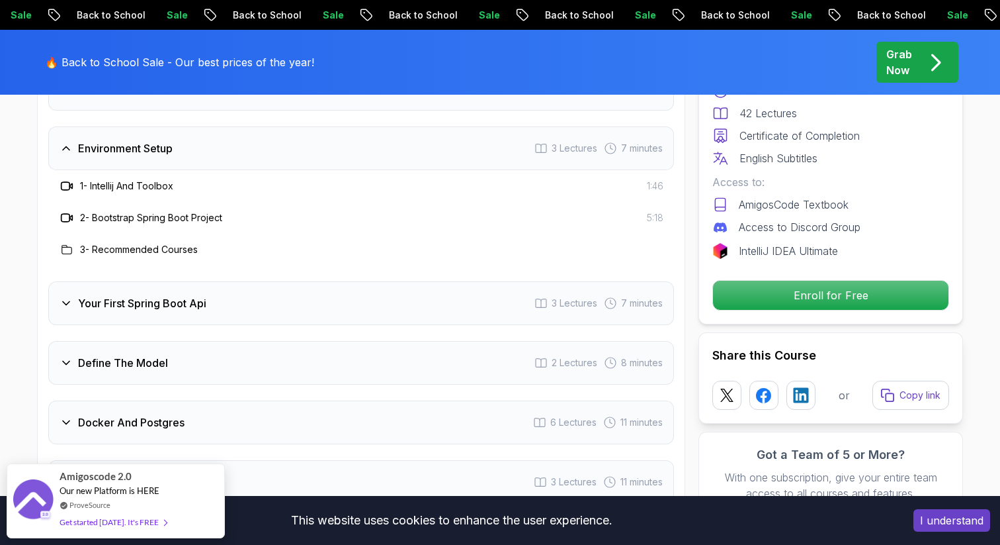
click at [225, 303] on div "Your First Spring Boot Api 3 Lectures 7 minutes" at bounding box center [361, 303] width 626 height 44
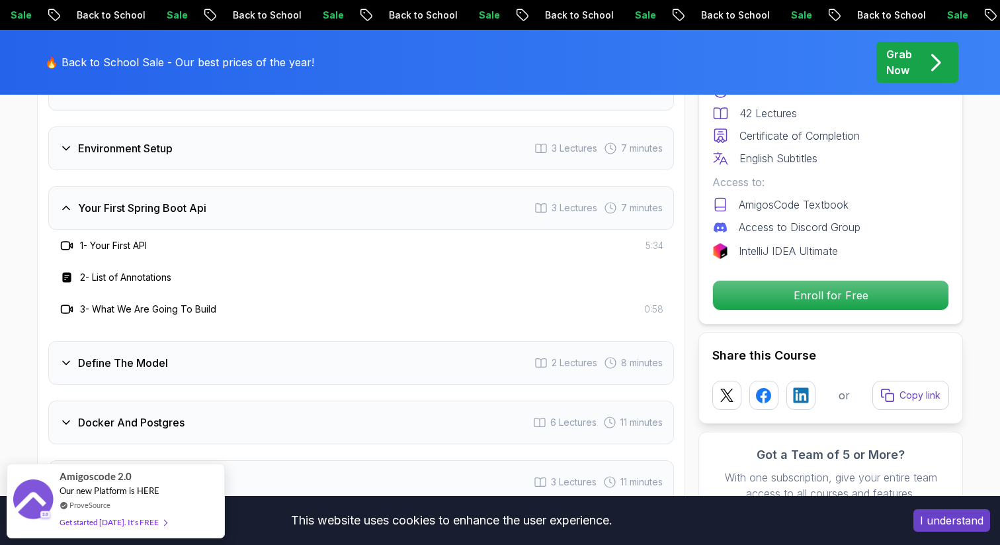
click at [234, 341] on div "Define The Model 2 Lectures 8 minutes" at bounding box center [361, 363] width 626 height 44
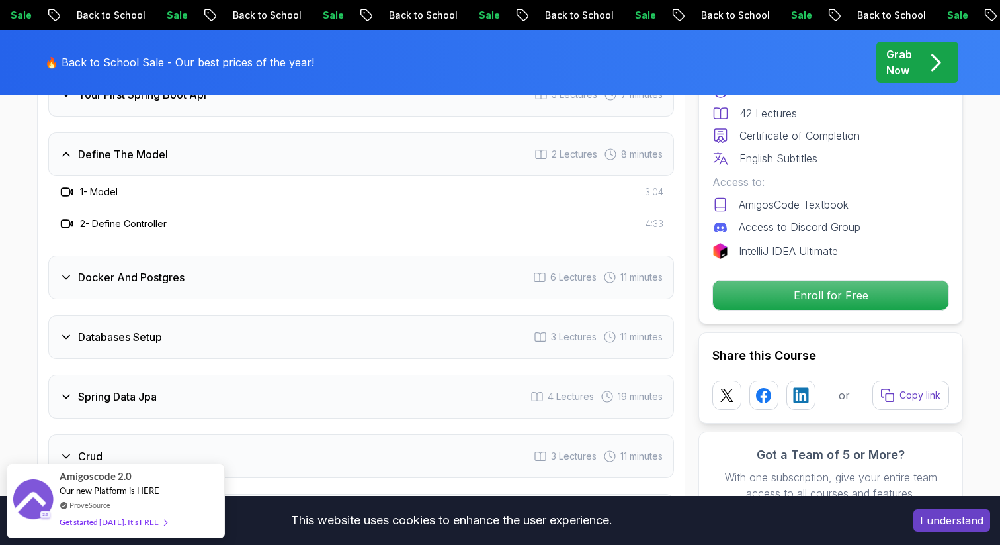
scroll to position [1953, 0]
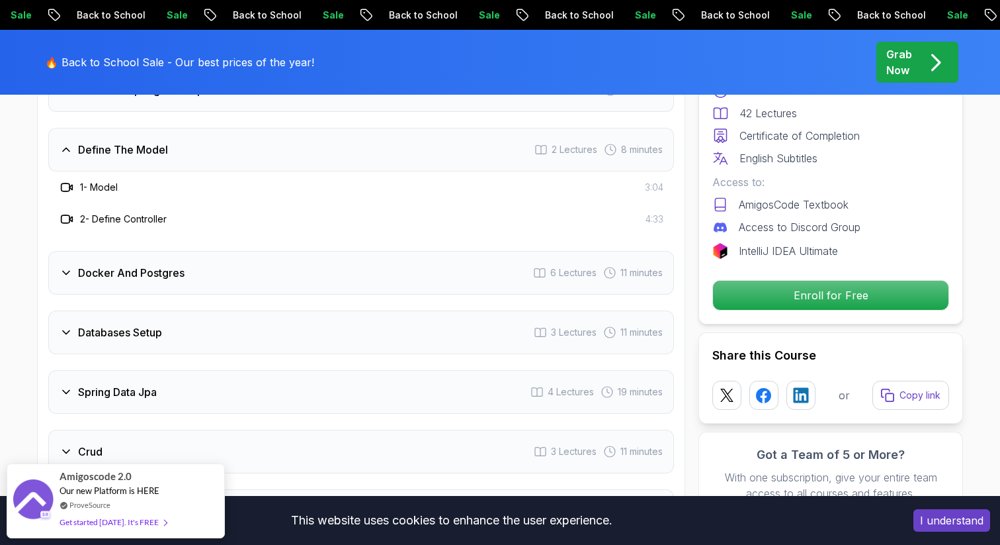
click at [220, 251] on div "Docker And Postgres 6 Lectures 11 minutes" at bounding box center [361, 273] width 626 height 44
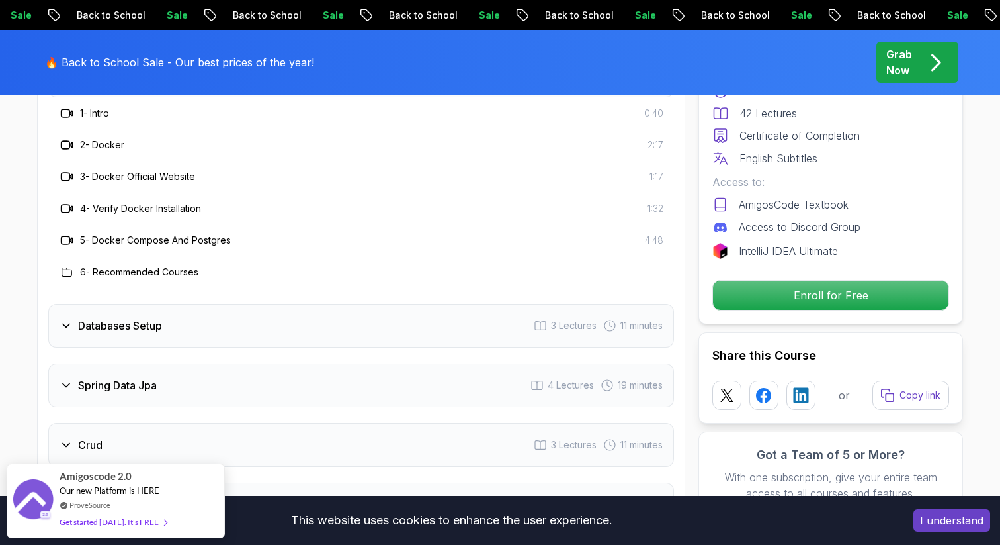
click at [220, 304] on div "Databases Setup 3 Lectures 11 minutes" at bounding box center [361, 326] width 626 height 44
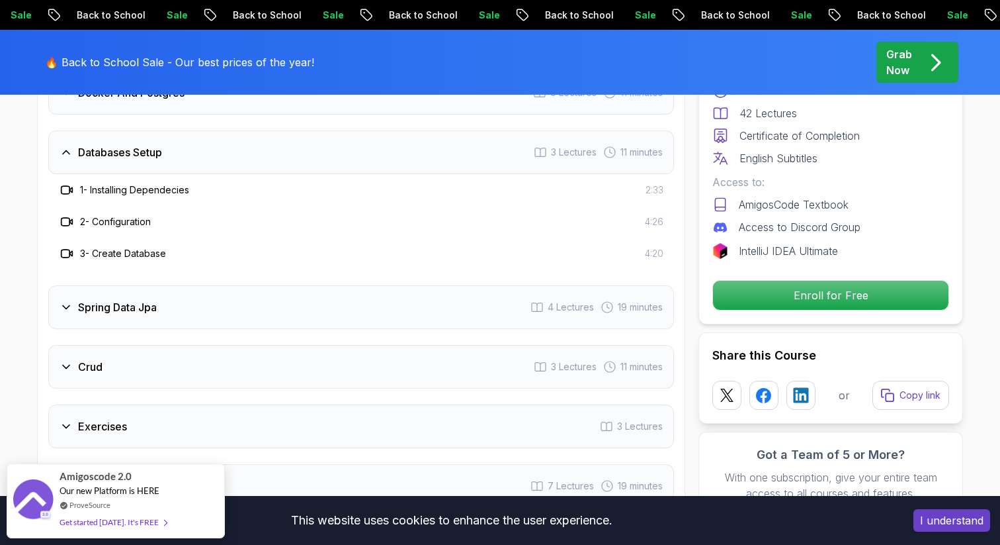
scroll to position [2063, 0]
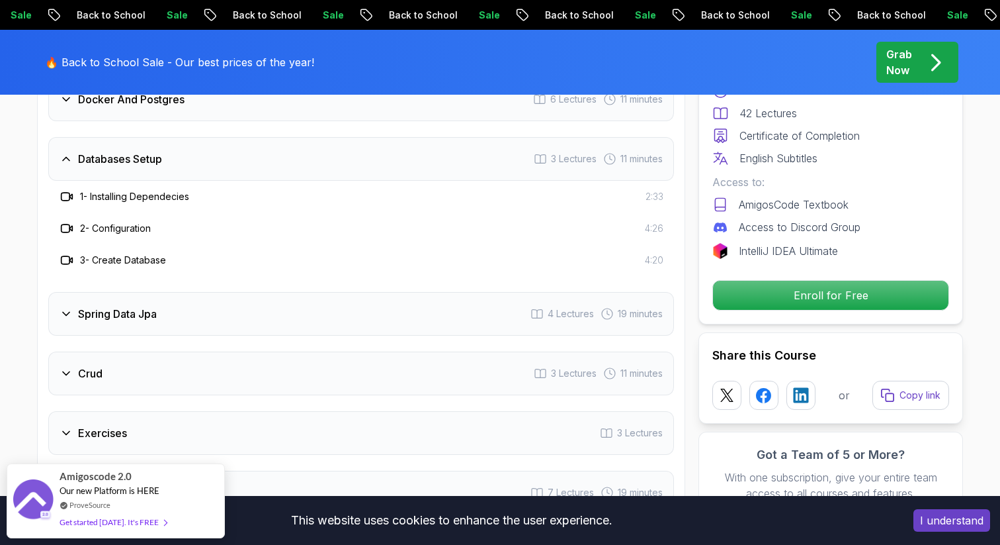
click at [218, 292] on div "Spring Data Jpa 4 Lectures 19 minutes" at bounding box center [361, 314] width 626 height 44
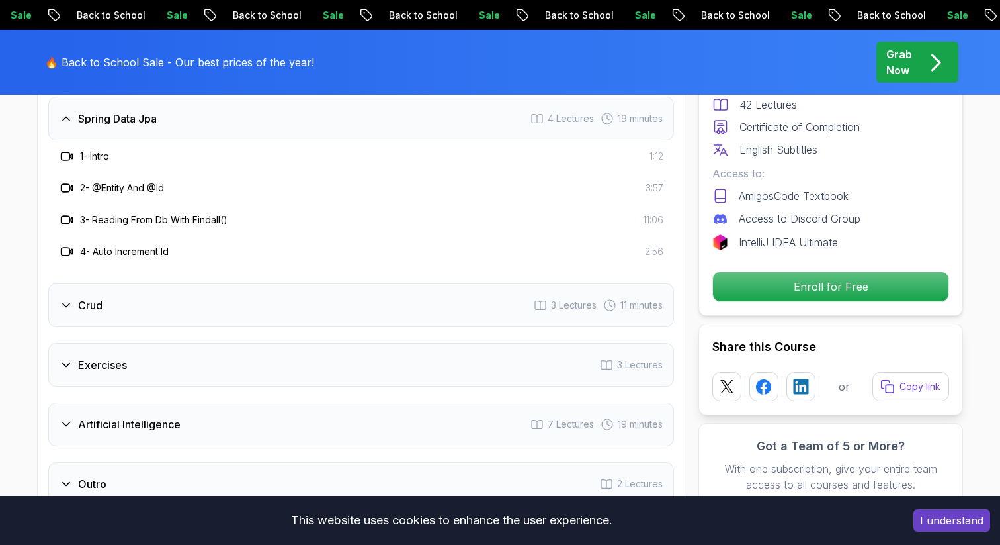
scroll to position [2166, 0]
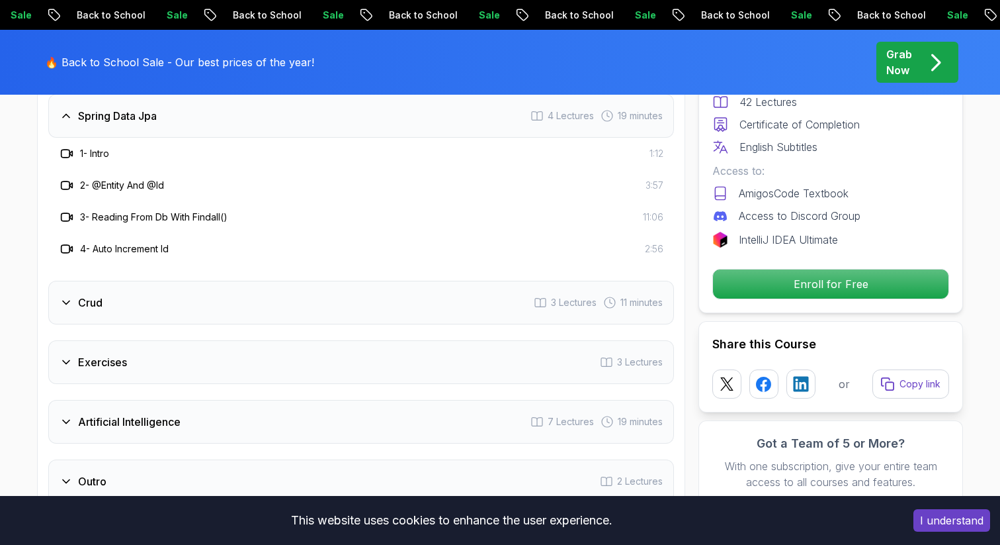
click at [218, 286] on div "Crud 3 Lectures 11 minutes" at bounding box center [361, 303] width 626 height 44
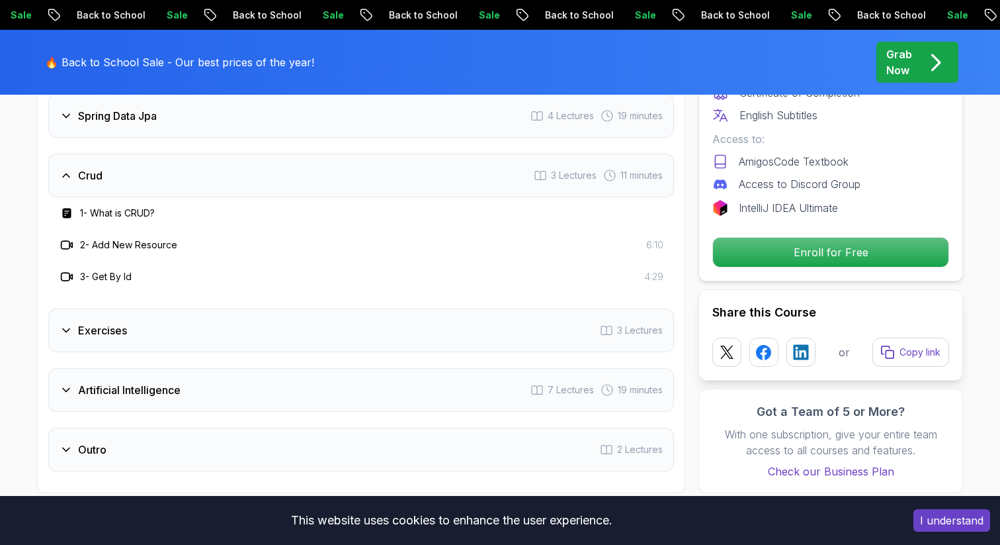
click at [223, 322] on div "Exercises 3 Lectures" at bounding box center [361, 330] width 626 height 44
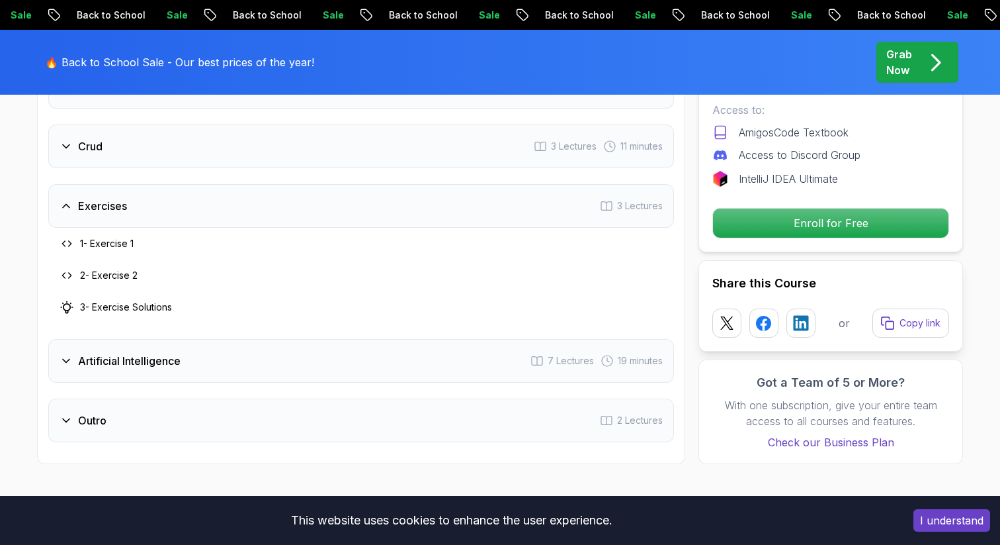
click at [225, 343] on div "Artificial Intelligence 7 Lectures 19 minutes" at bounding box center [361, 361] width 626 height 44
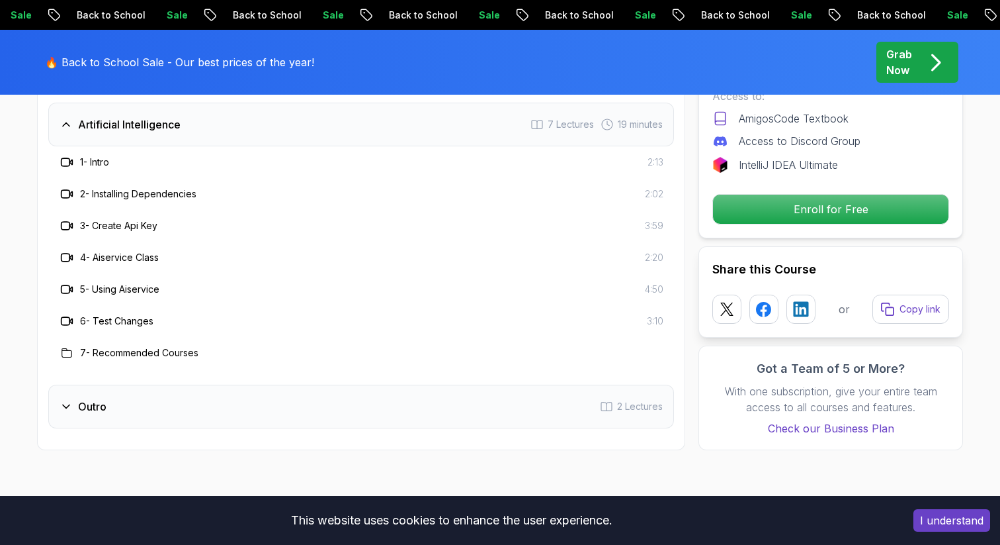
scroll to position [2337, 0]
click at [230, 402] on div "Outro 2 Lectures" at bounding box center [361, 405] width 626 height 44
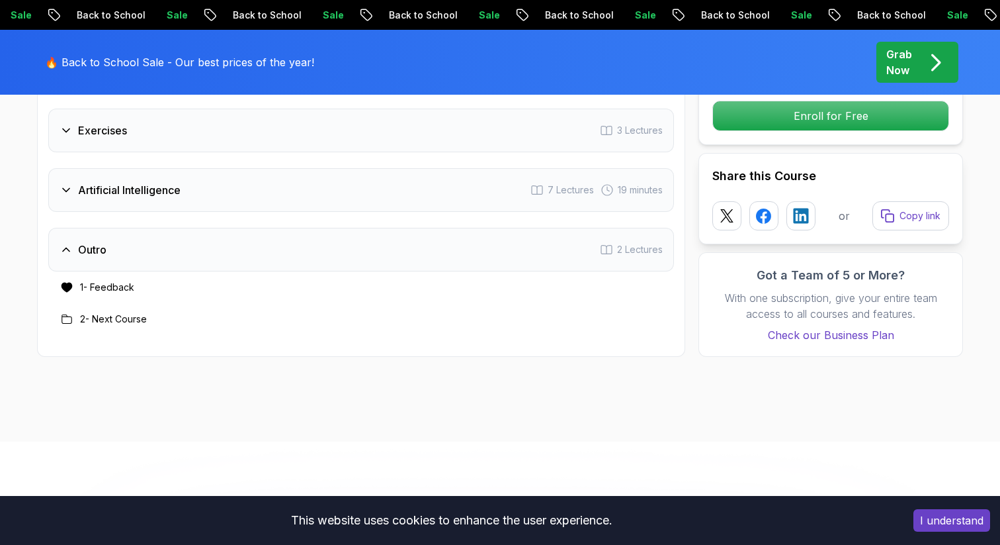
scroll to position [2265, 0]
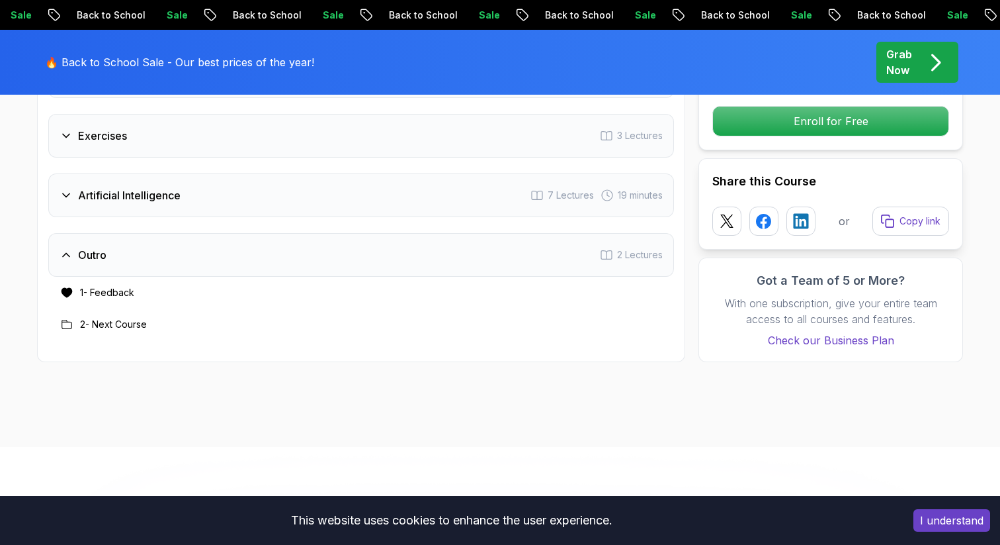
click at [202, 187] on div "Artificial Intelligence 7 Lectures 19 minutes" at bounding box center [361, 195] width 626 height 44
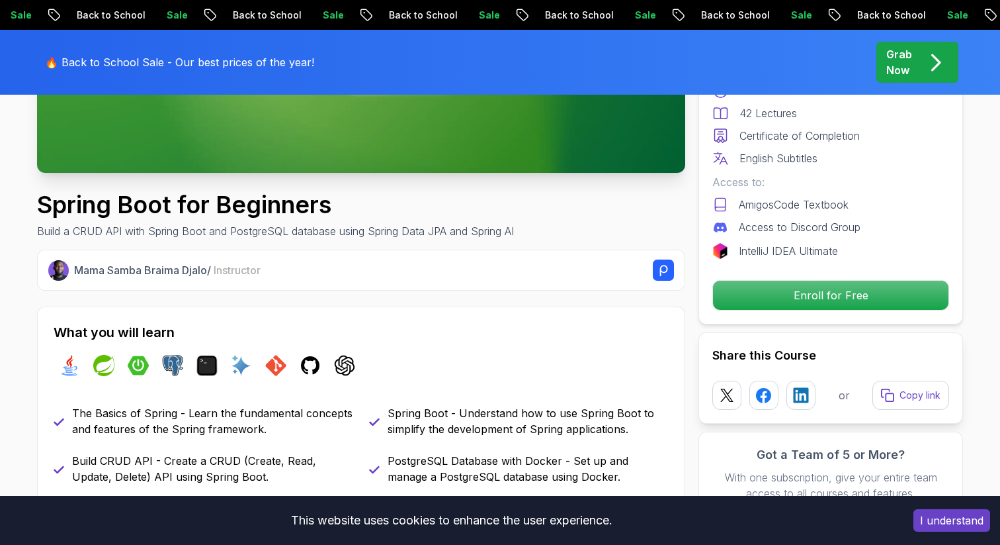
scroll to position [0, 0]
